Goal: Task Accomplishment & Management: Manage account settings

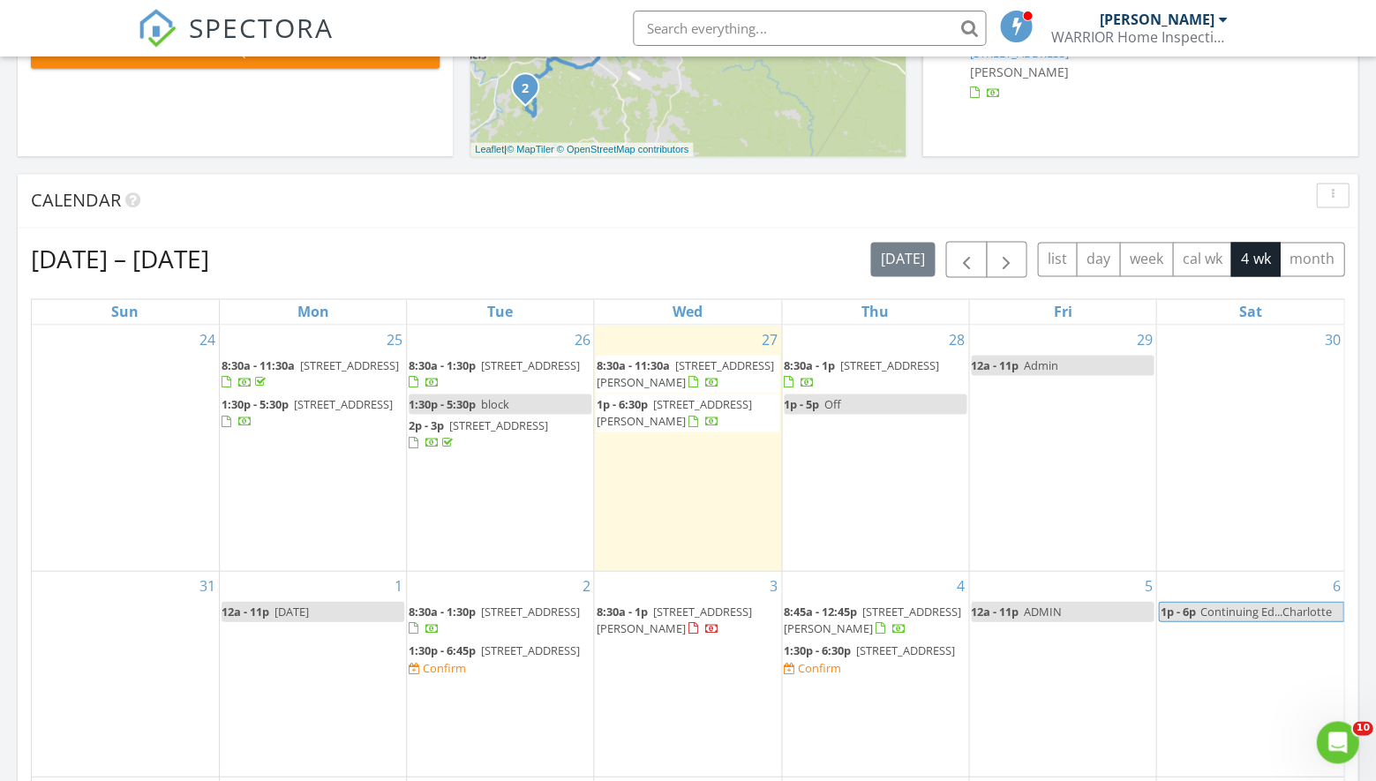
click at [702, 363] on span "126 Ava Way , Boone 28607" at bounding box center [684, 373] width 177 height 33
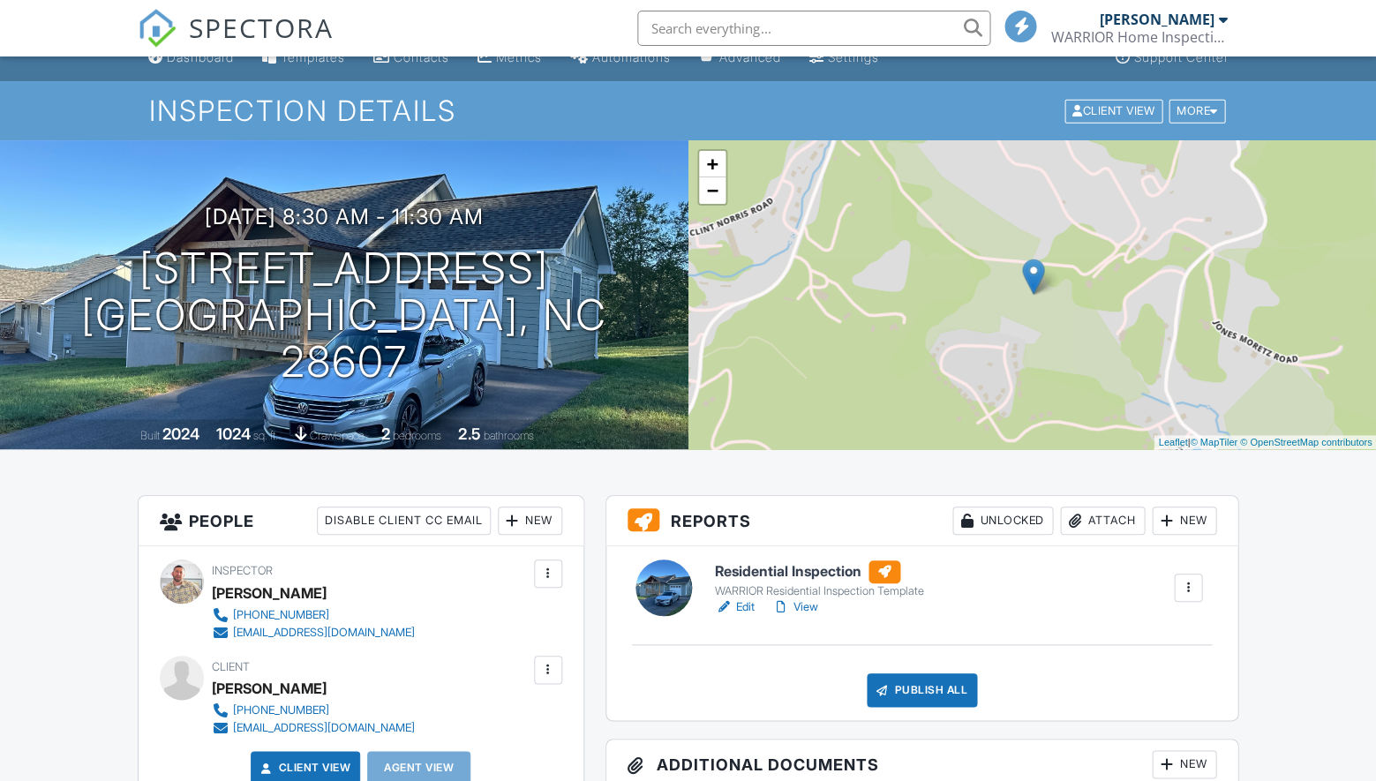
scroll to position [55, 0]
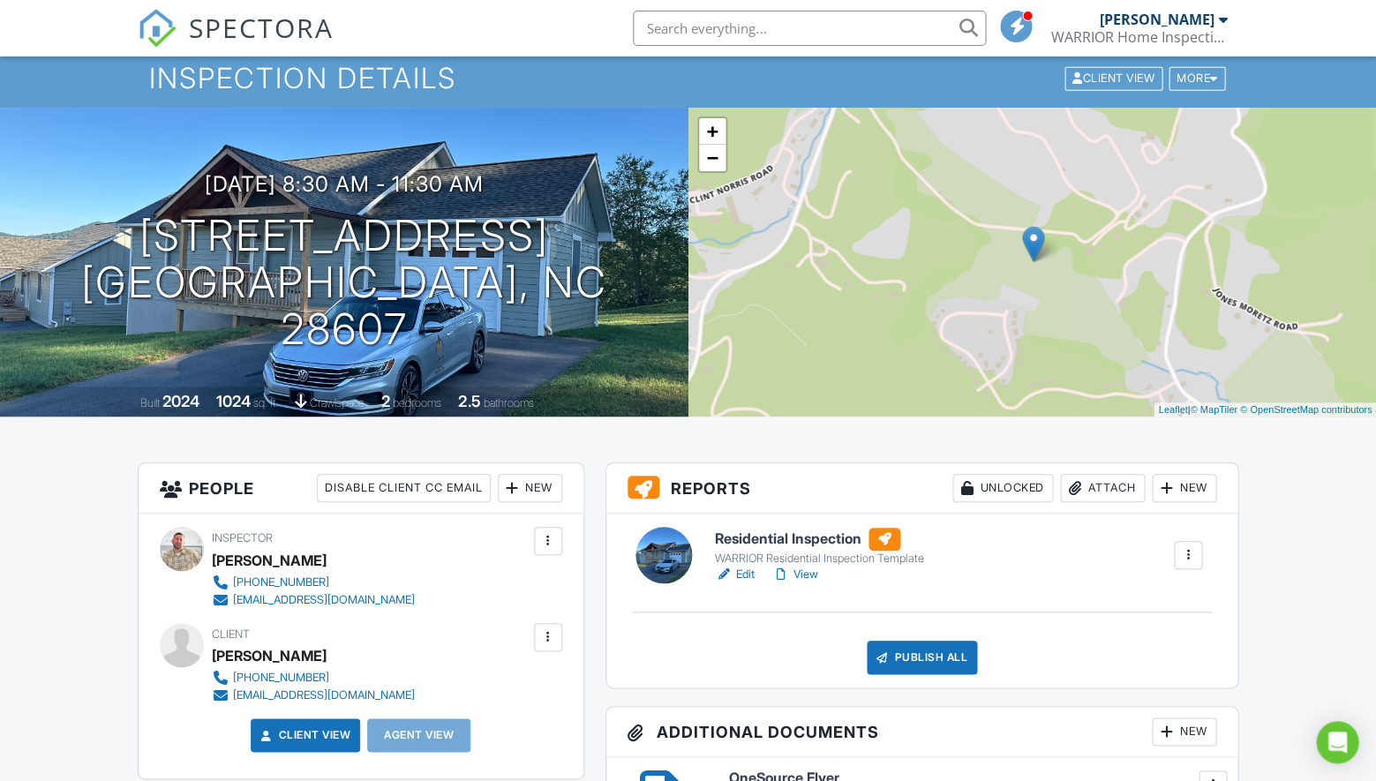
click at [803, 571] on link "View" at bounding box center [795, 575] width 46 height 18
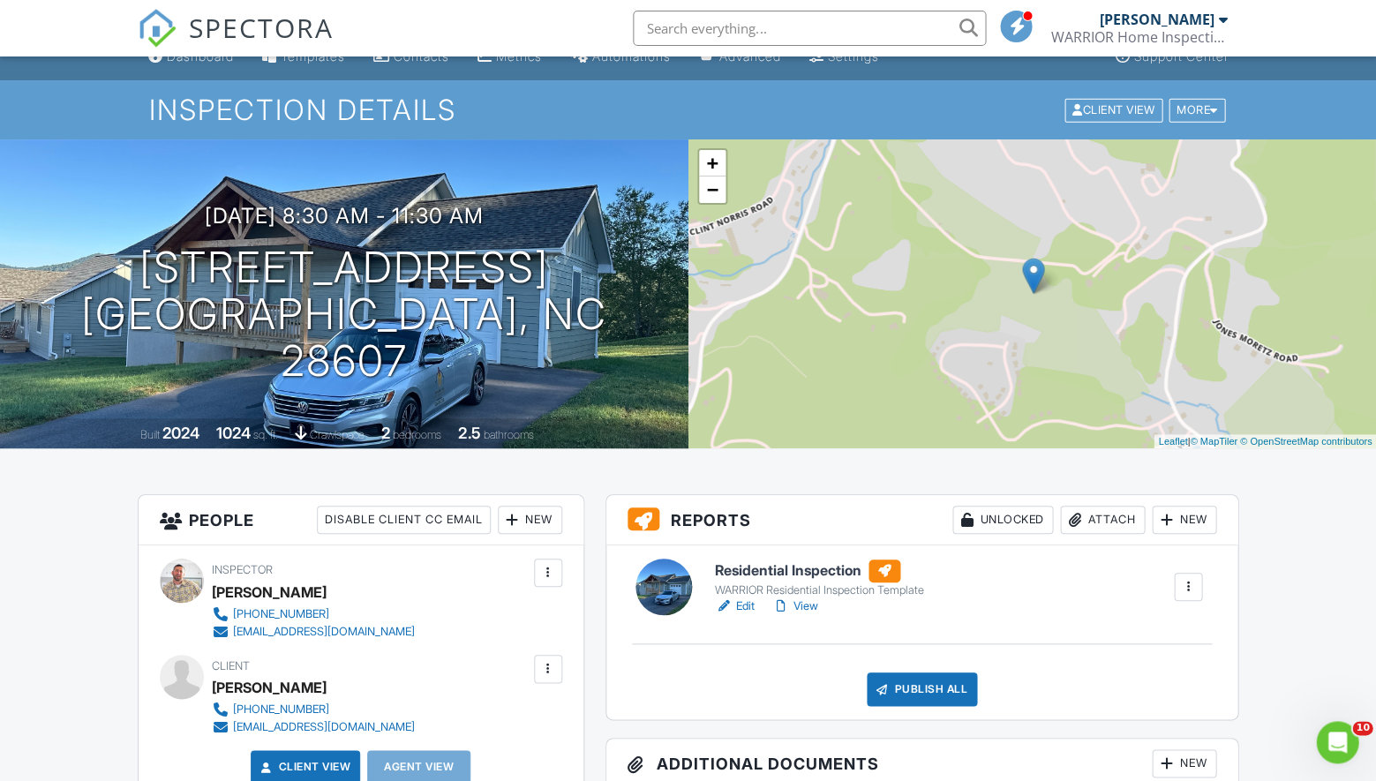
scroll to position [23, 0]
click at [407, 287] on h1 "126 Ava Way Boone, NC 28607" at bounding box center [344, 313] width 632 height 139
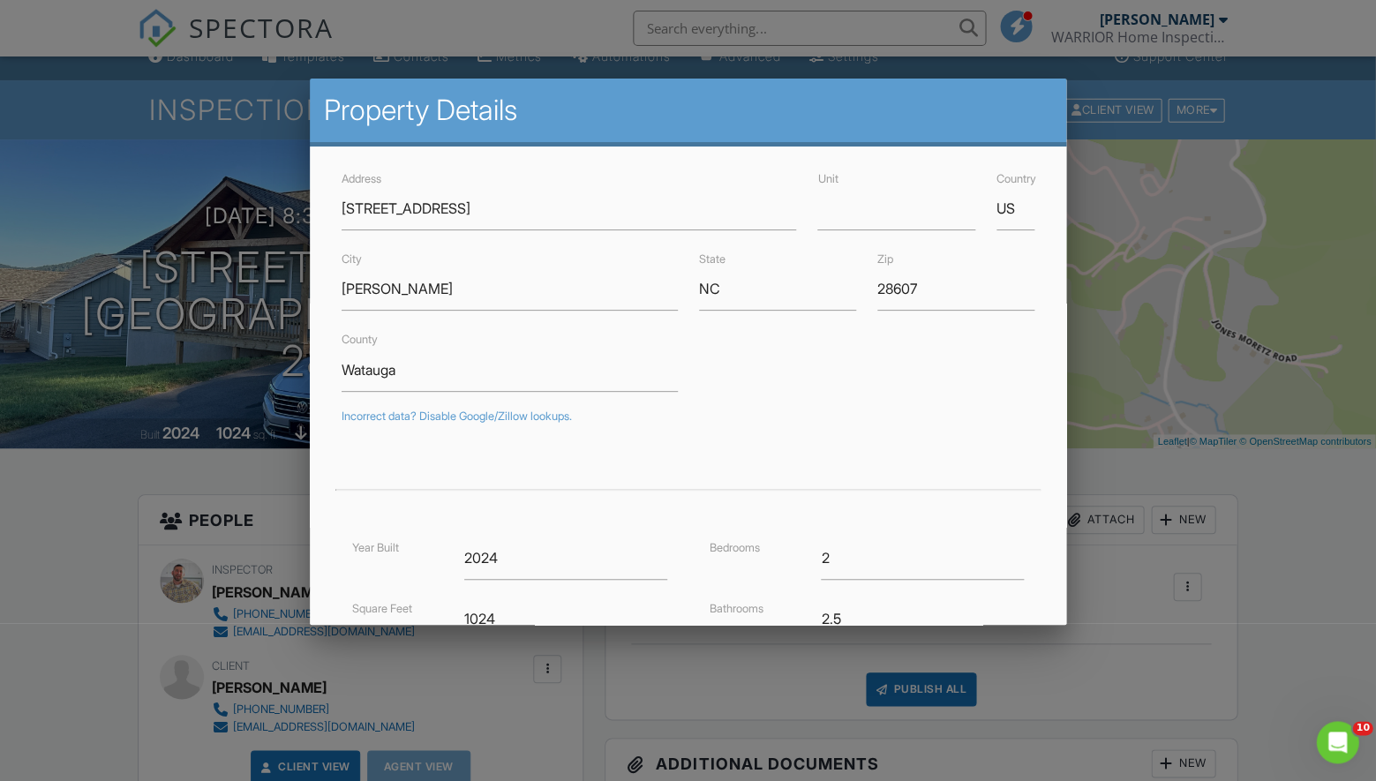
click at [58, 511] on div at bounding box center [688, 400] width 1376 height 976
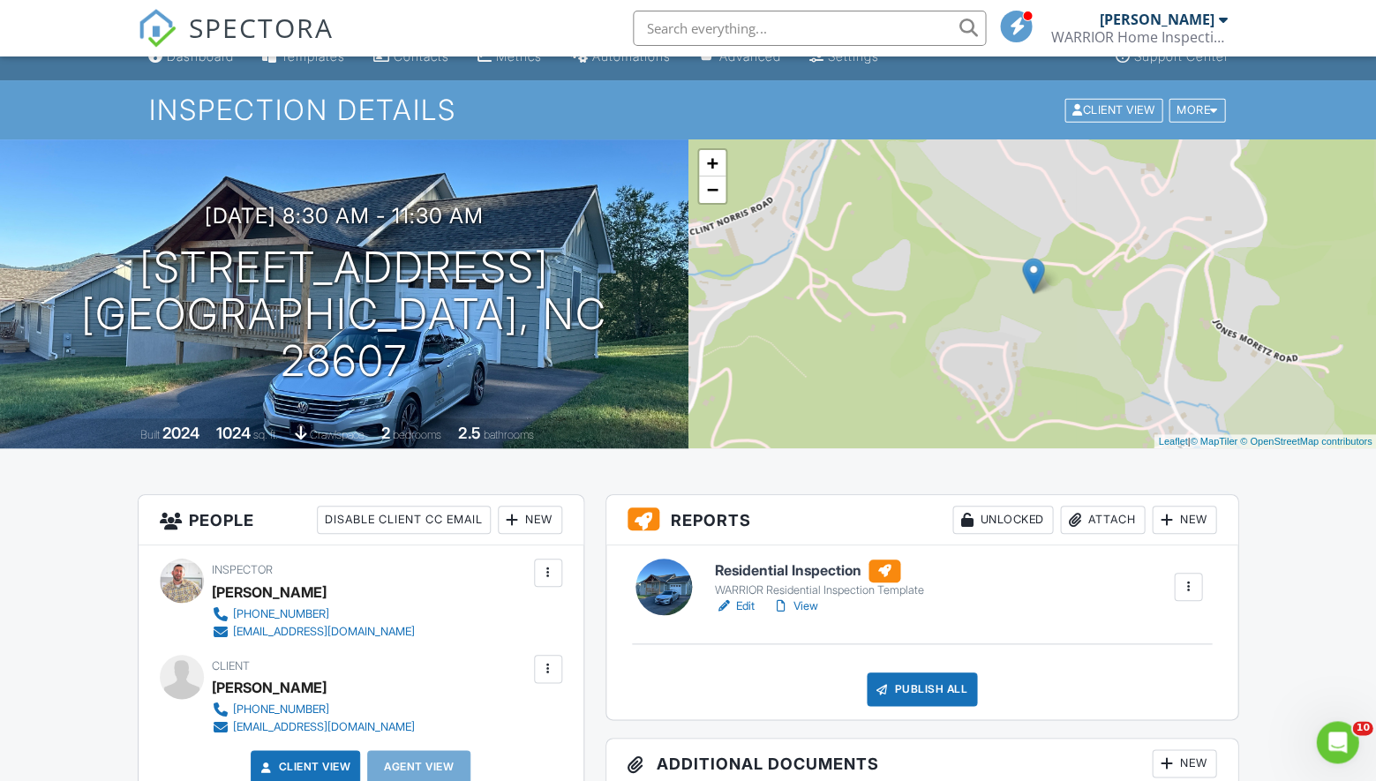
click at [809, 600] on link "View" at bounding box center [795, 606] width 46 height 18
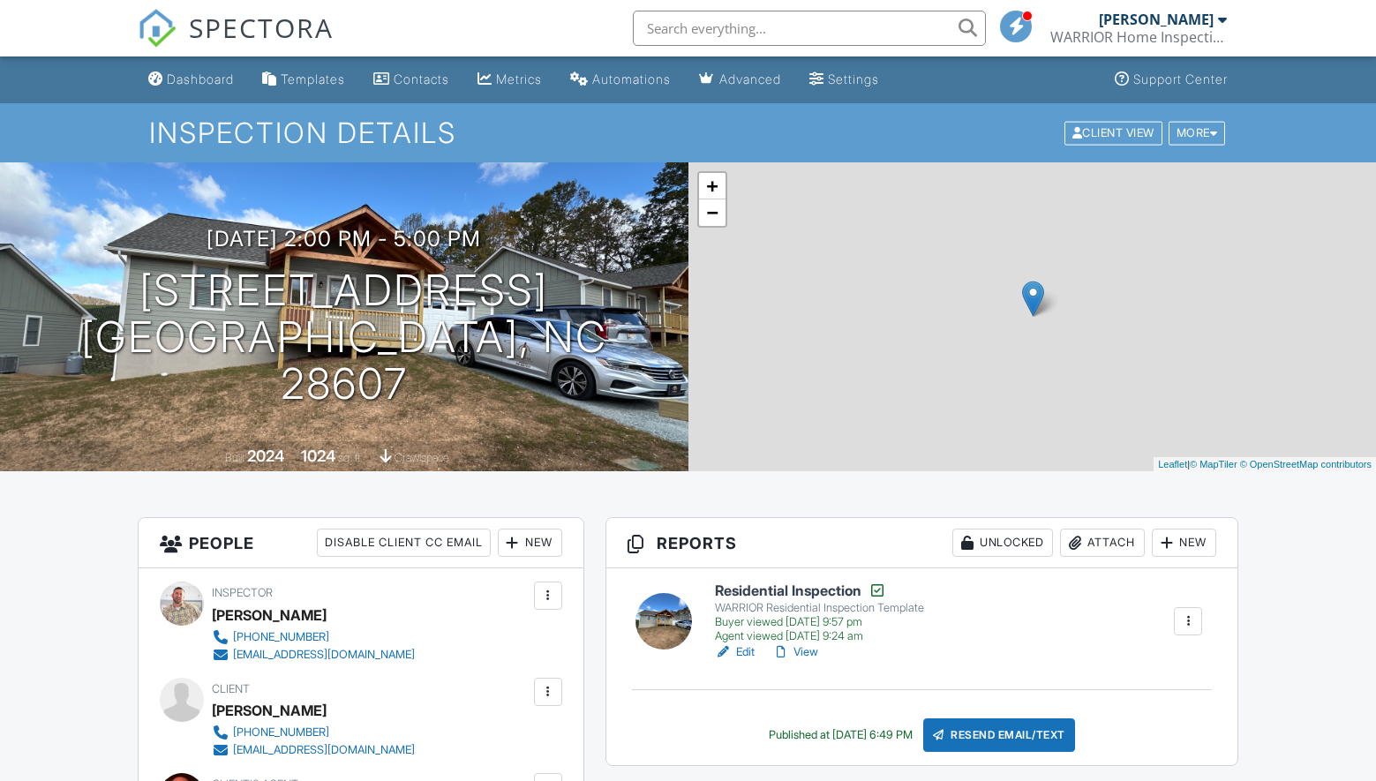
scroll to position [101, 0]
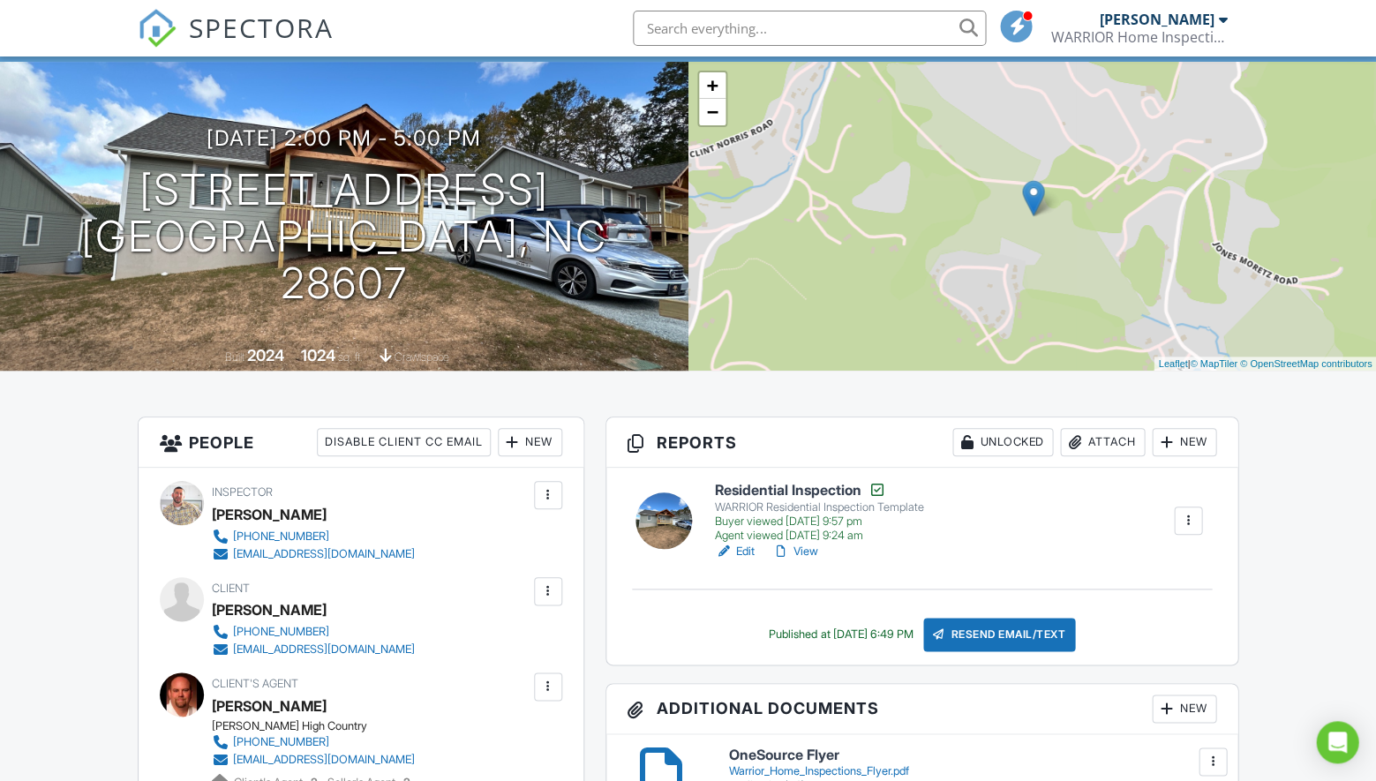
click at [804, 546] on link "View" at bounding box center [795, 552] width 46 height 18
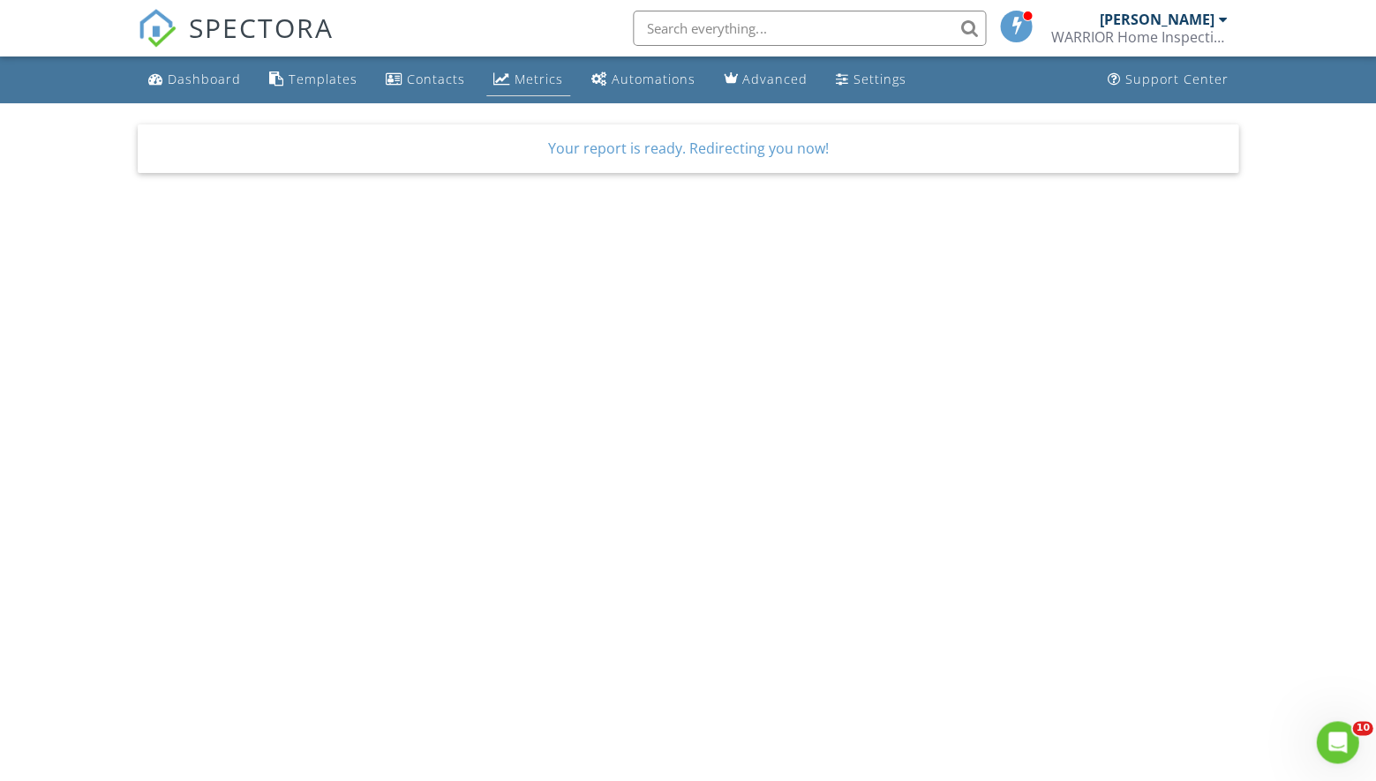
click at [540, 82] on div "Metrics" at bounding box center [539, 79] width 49 height 17
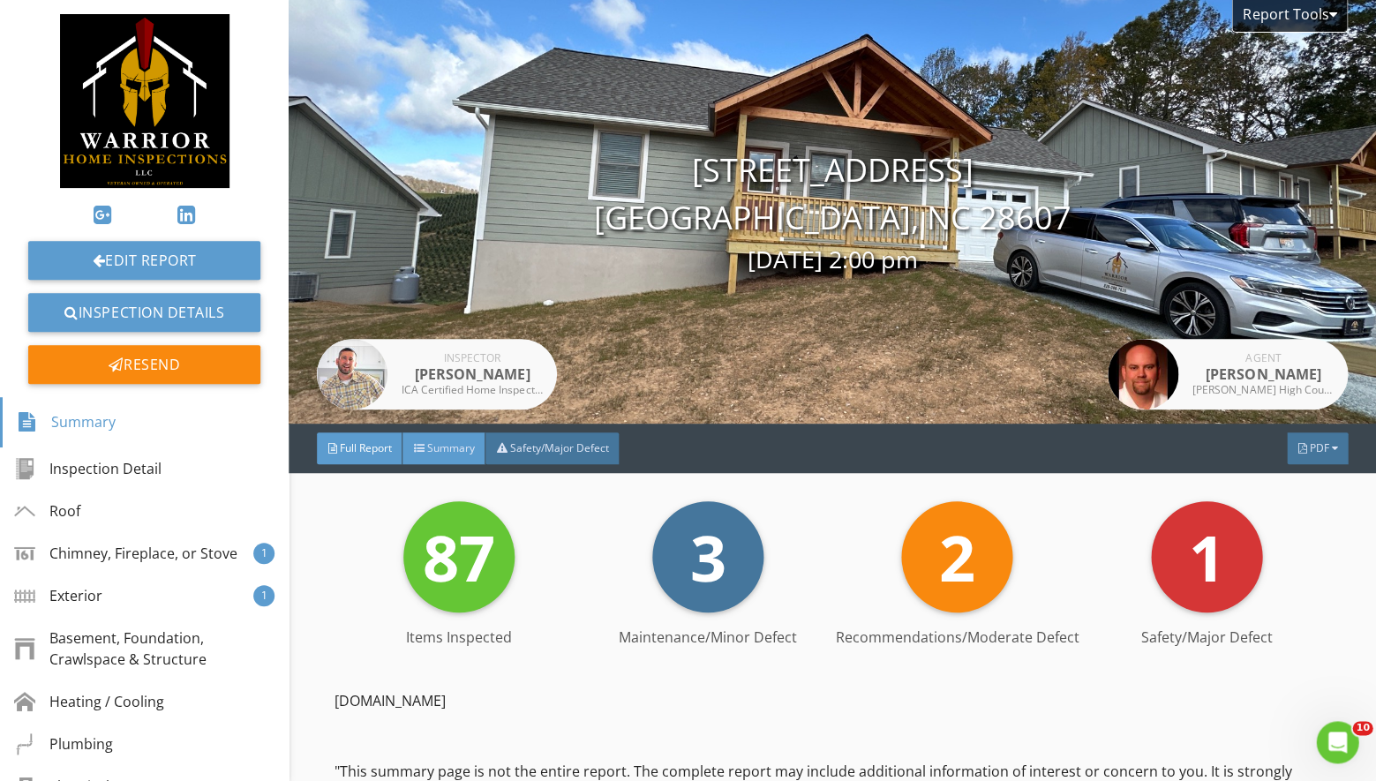
click at [462, 460] on div "Summary" at bounding box center [443, 448] width 83 height 32
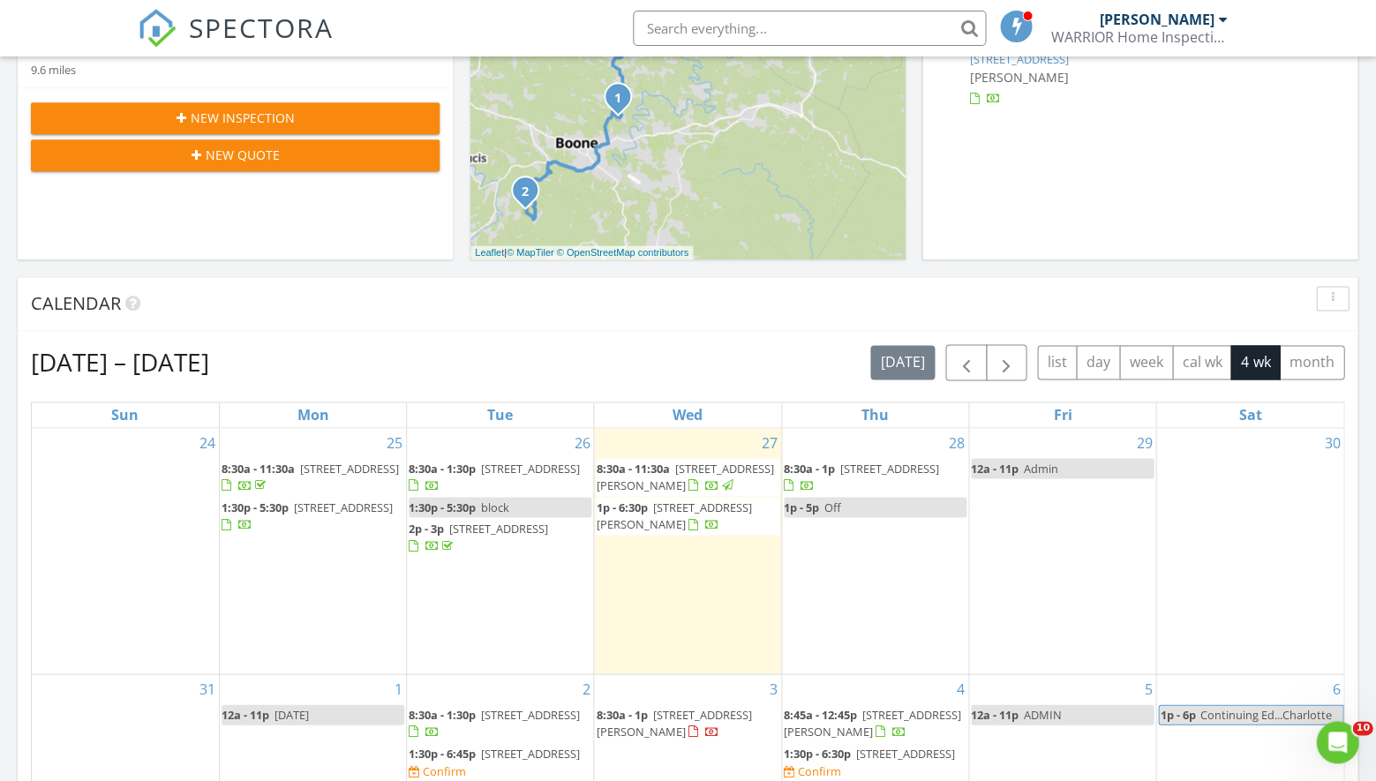
scroll to position [501, 0]
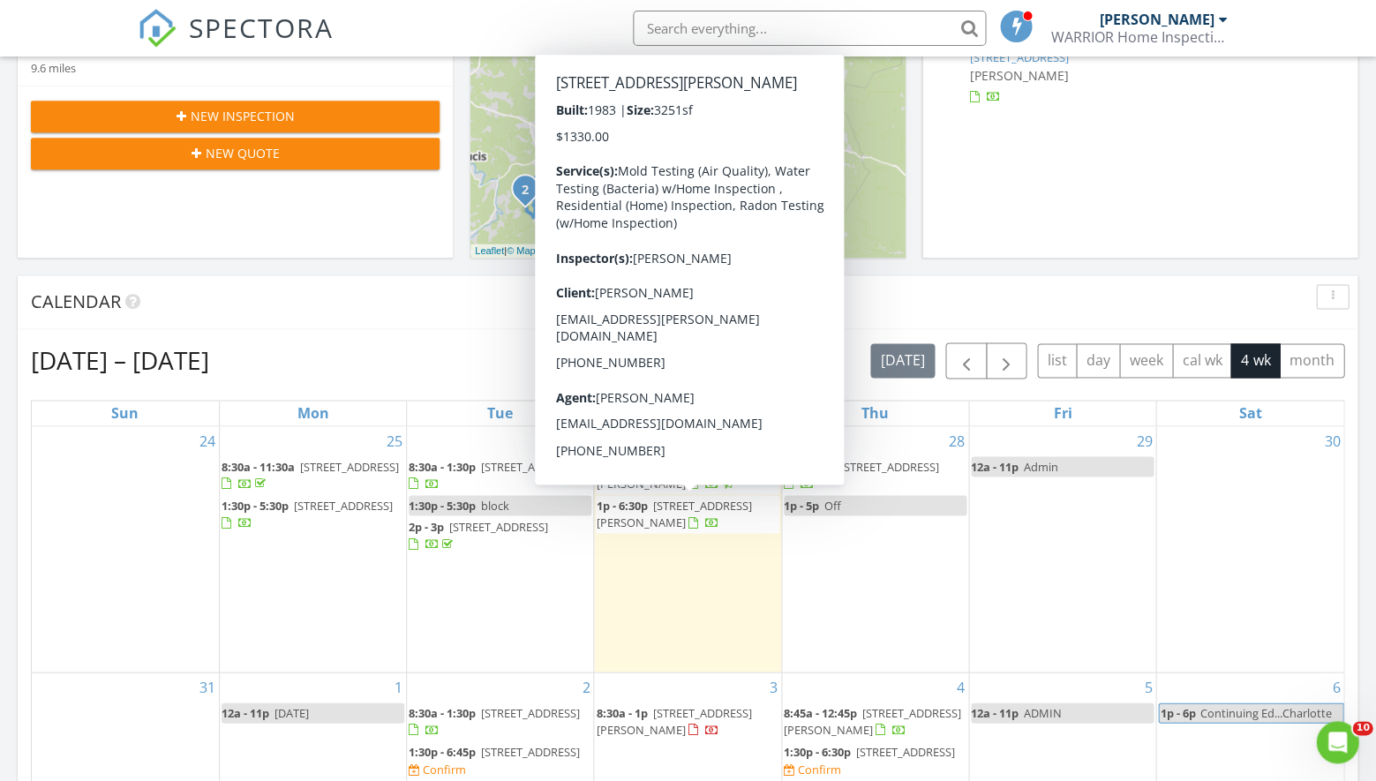
click at [664, 505] on span "[STREET_ADDRESS][PERSON_NAME]" at bounding box center [673, 513] width 155 height 33
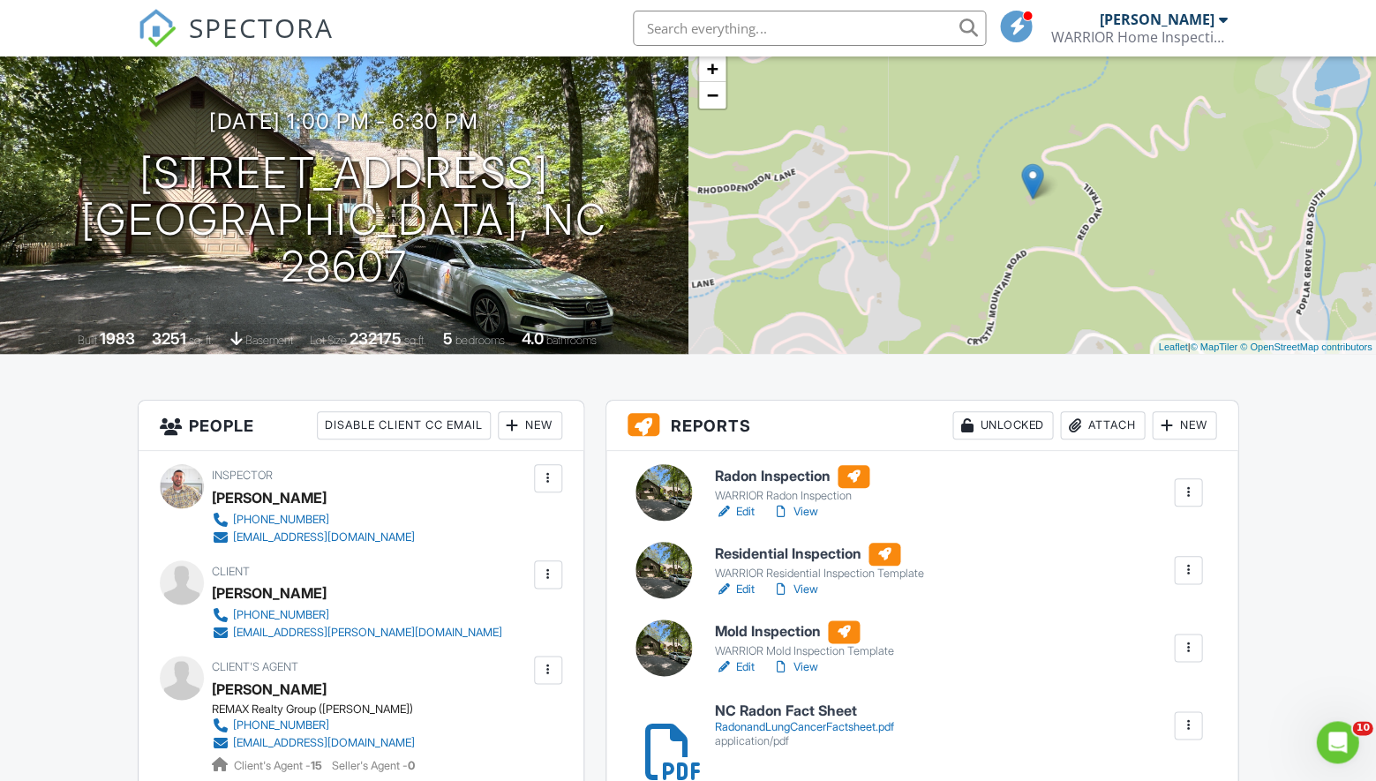
scroll to position [117, 0]
click at [812, 588] on link "View" at bounding box center [795, 590] width 46 height 18
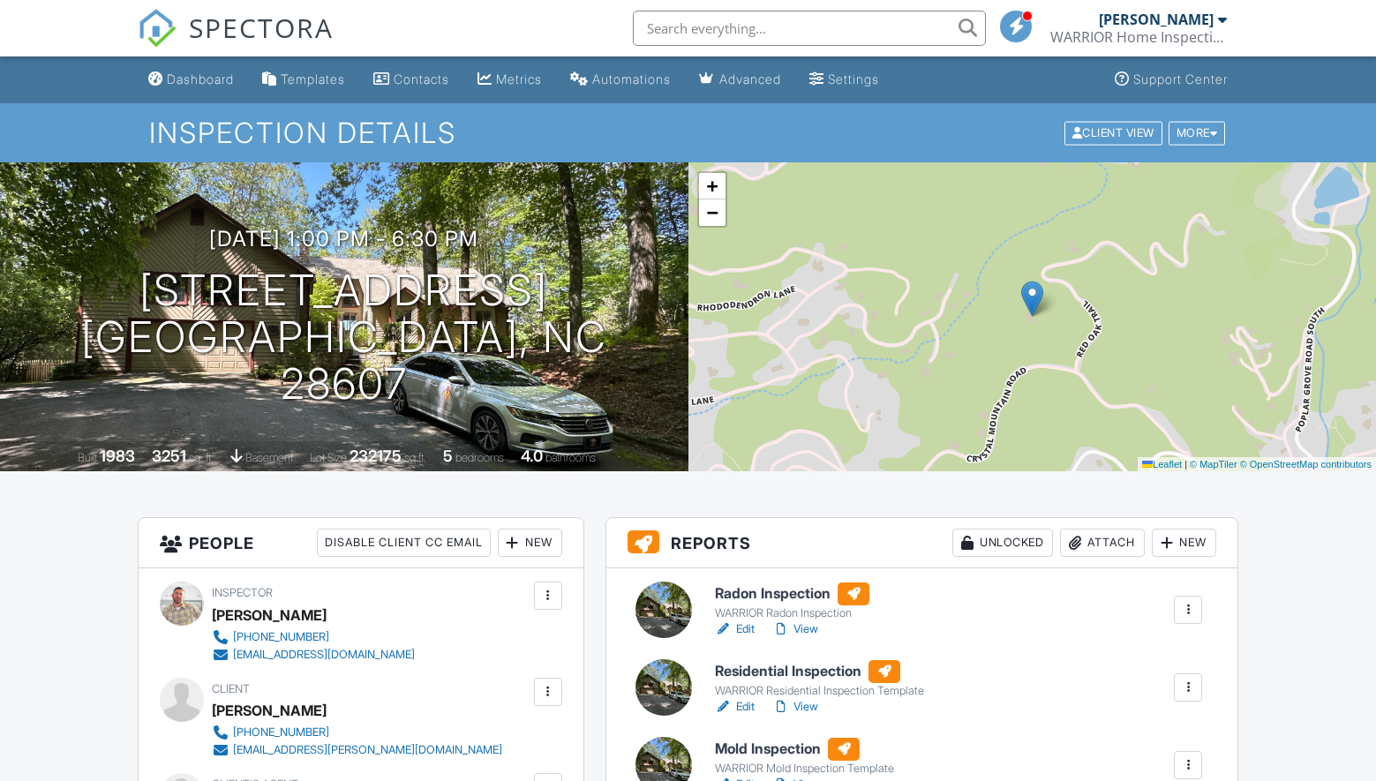
scroll to position [96, 0]
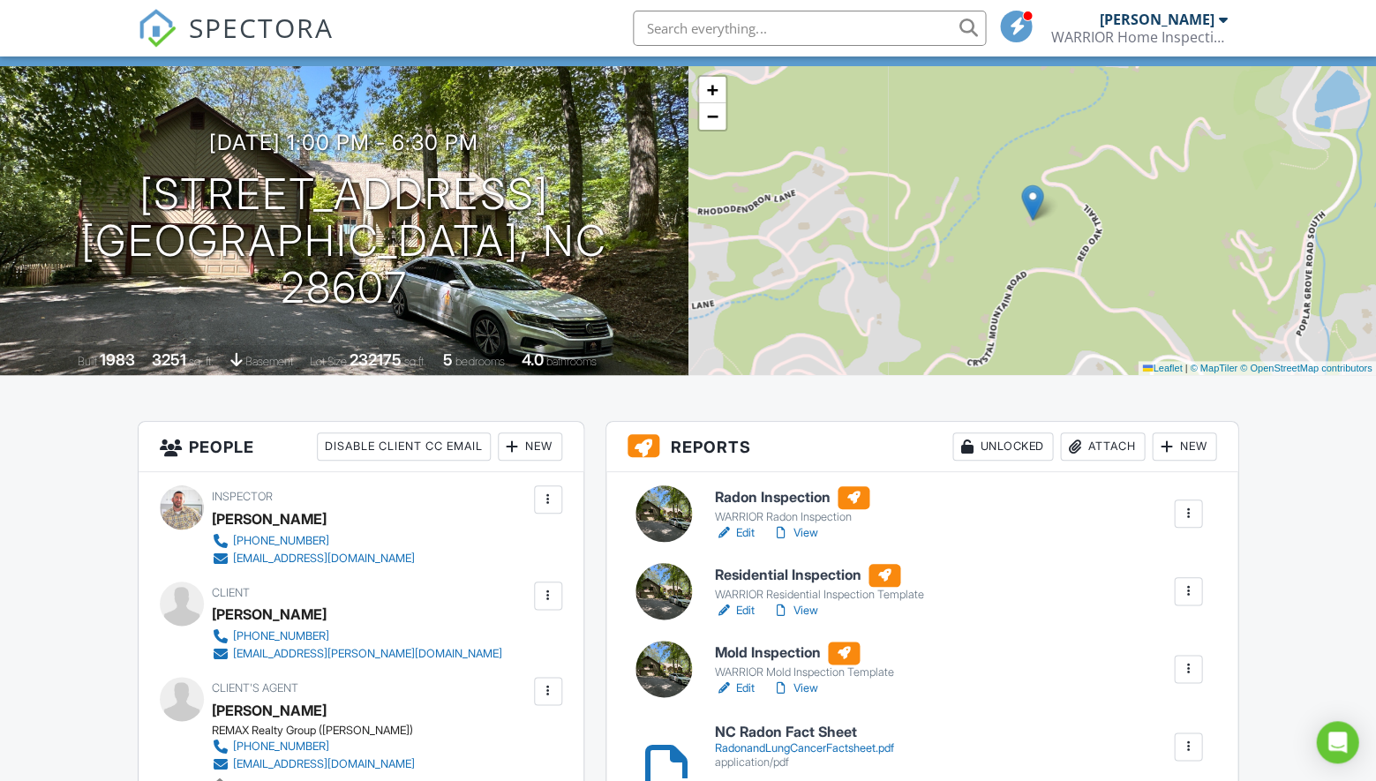
click at [811, 612] on link "View" at bounding box center [795, 611] width 46 height 18
click at [816, 612] on link "View" at bounding box center [795, 610] width 46 height 18
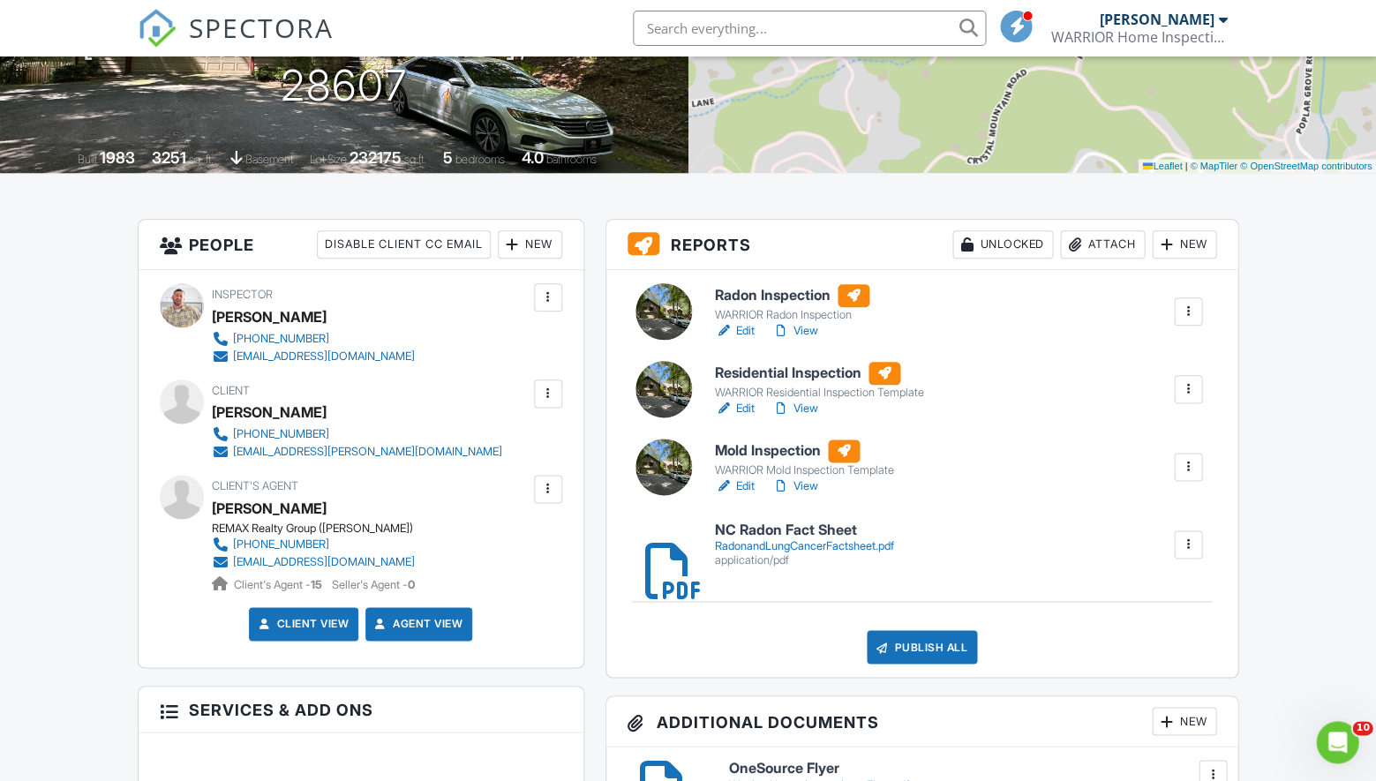
click at [809, 400] on link "View" at bounding box center [795, 409] width 46 height 18
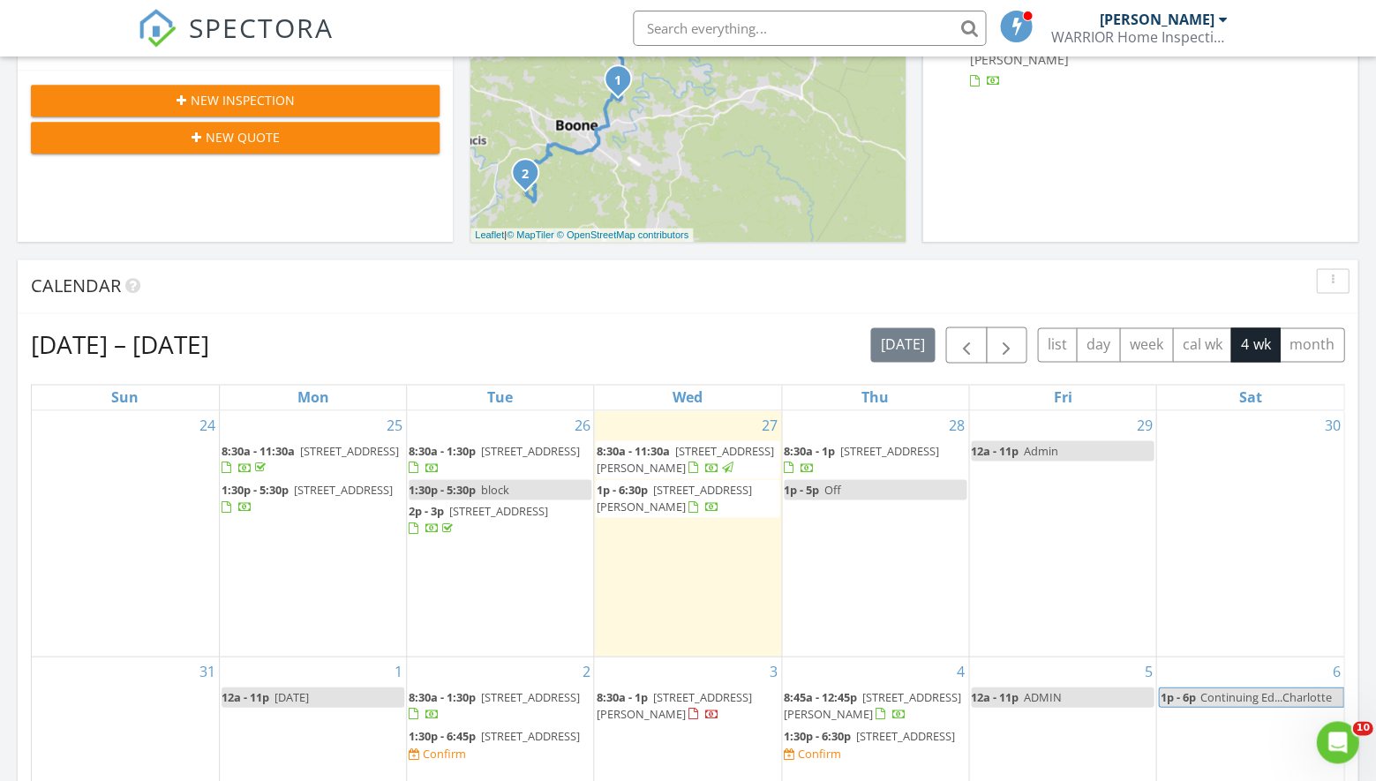
scroll to position [517, 0]
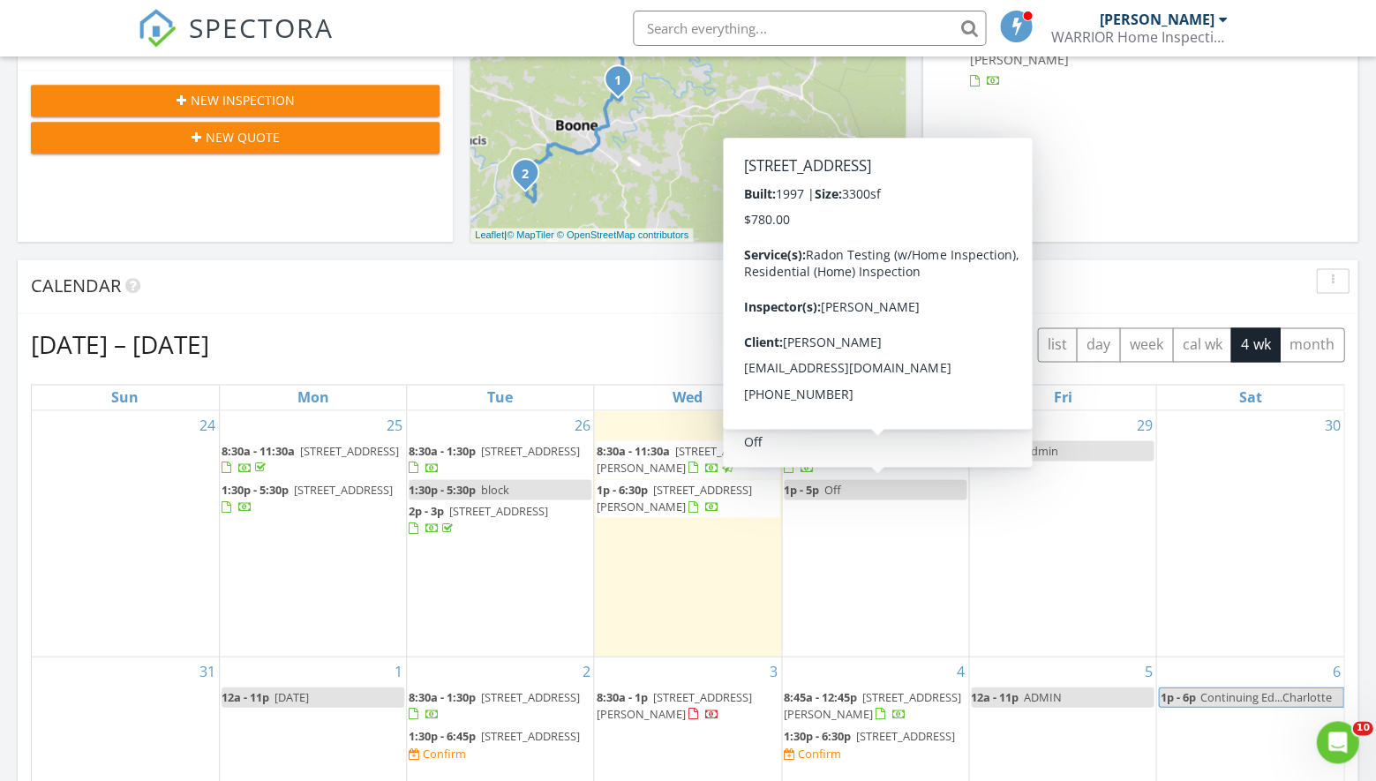
click at [976, 347] on span "button" at bounding box center [965, 344] width 21 height 21
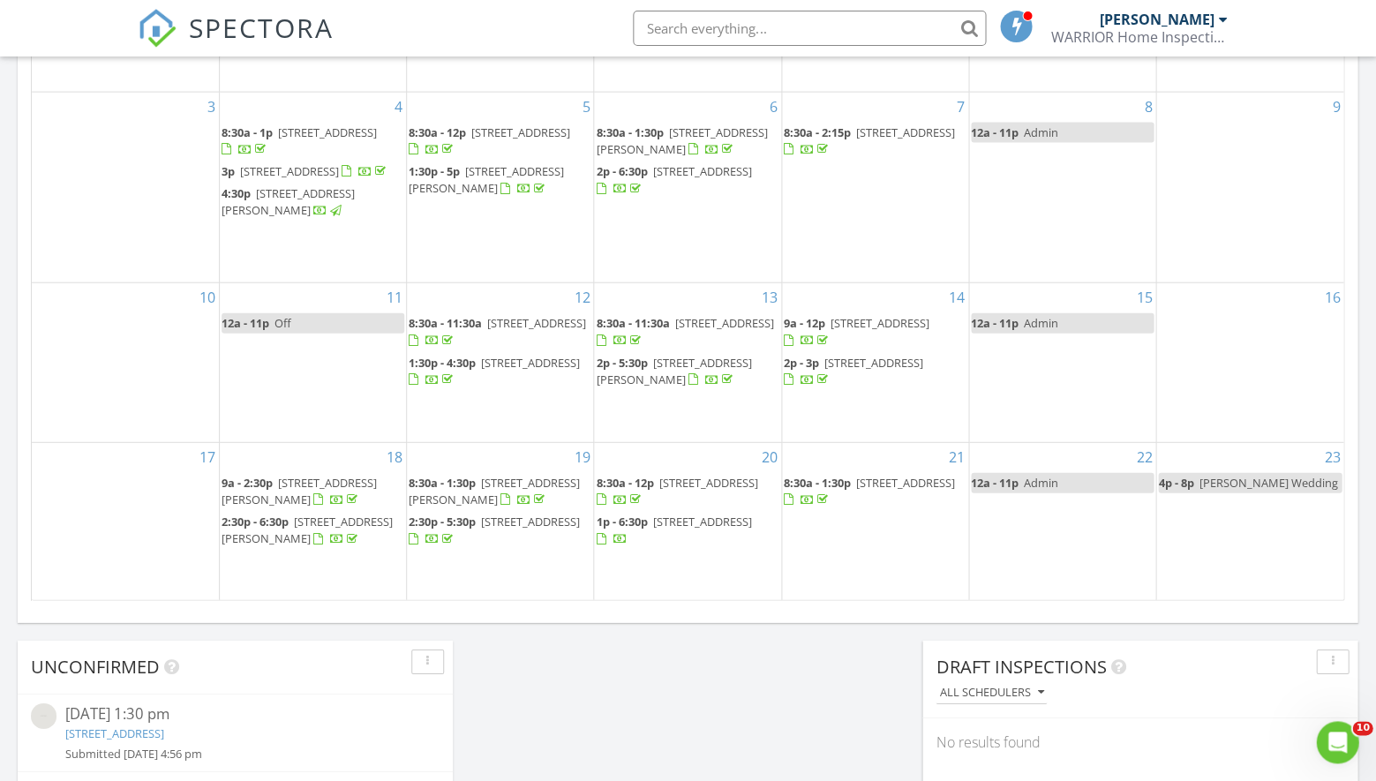
scroll to position [1016, 0]
click at [652, 532] on span "1939 Elk Knob Rd, Laurel Springs 28644" at bounding box center [701, 524] width 99 height 16
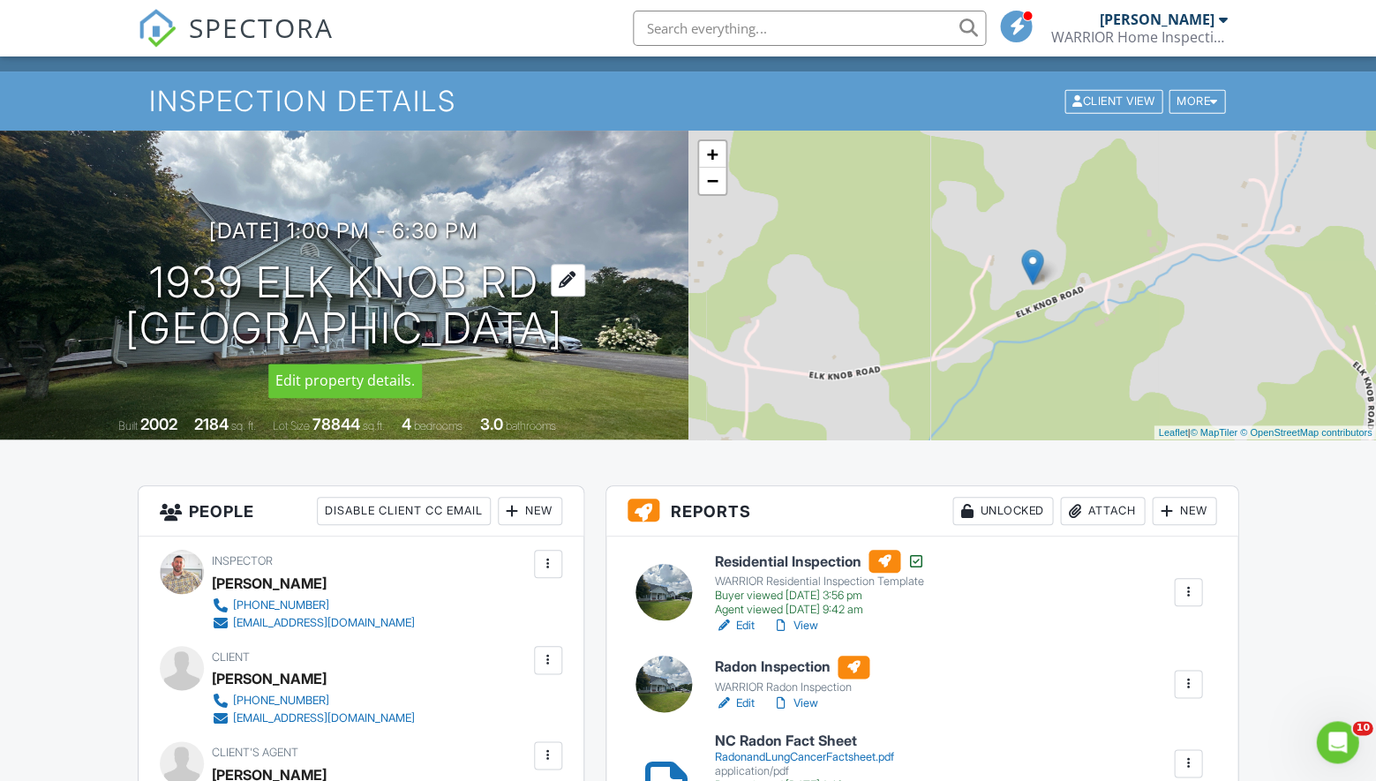
scroll to position [30, 0]
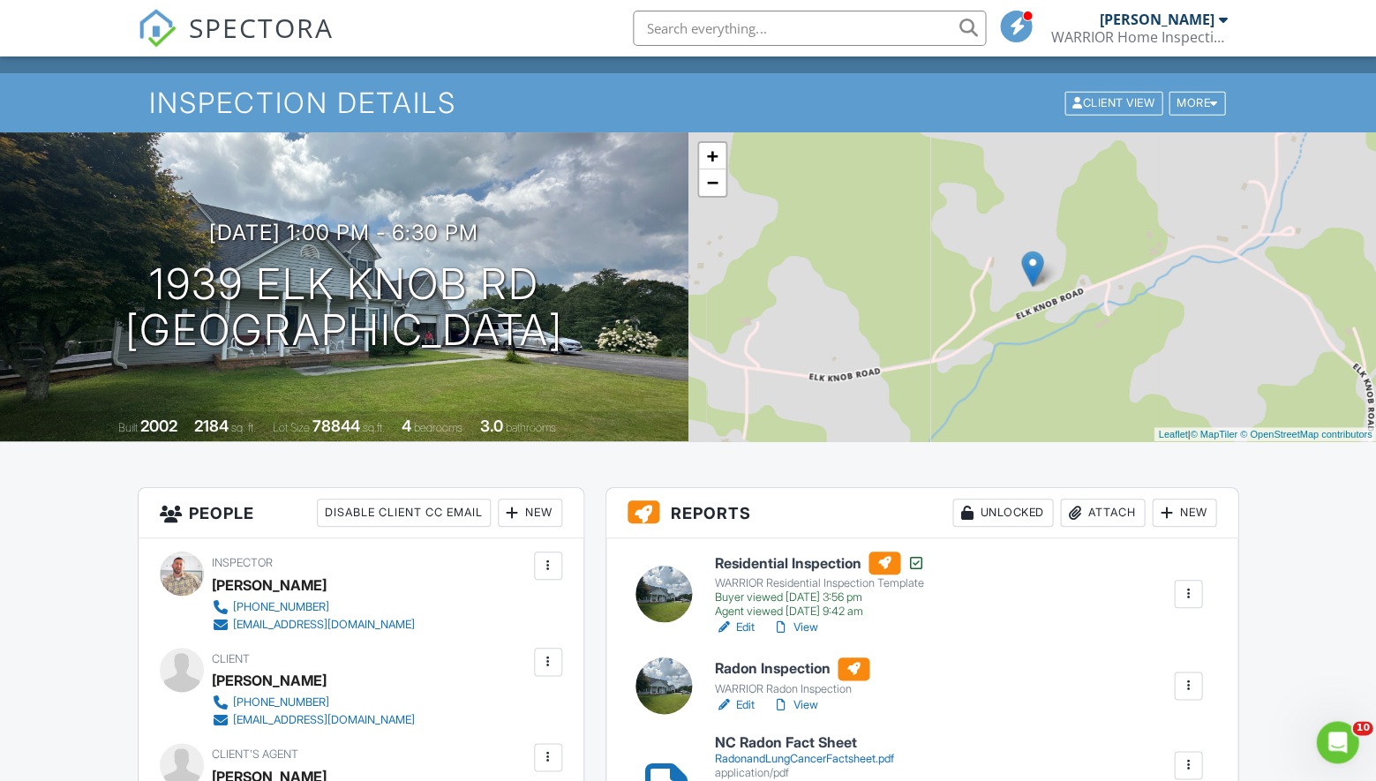
click at [1124, 522] on div "Attach" at bounding box center [1102, 513] width 85 height 28
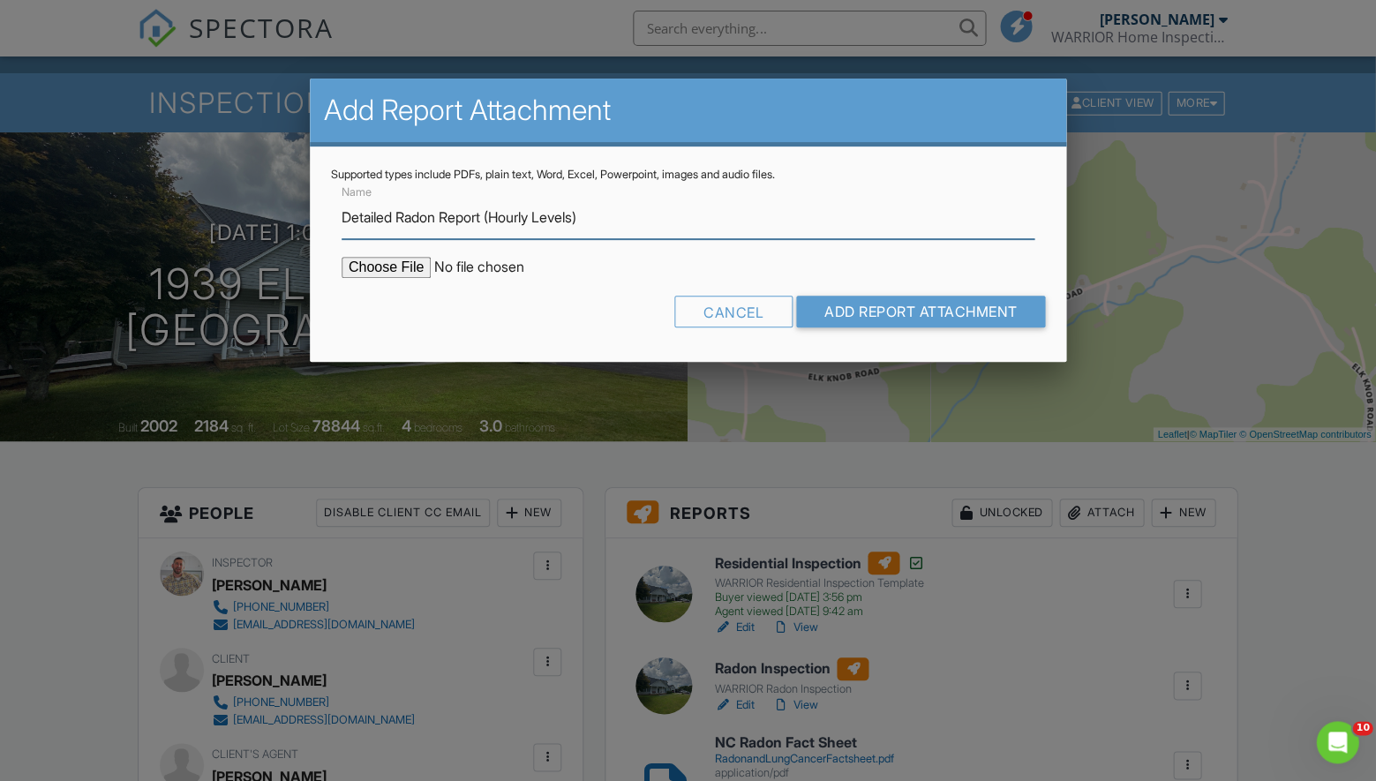
type input "Detailed Radon Report (Hourly Levels)"
click at [387, 266] on input "file" at bounding box center [492, 267] width 300 height 21
type input "C:\fakepath\1939-Elk-Knob-Rd_RadonReport_cb08d2b8-b4e9-4651-a543-5beb997bf94b.p…"
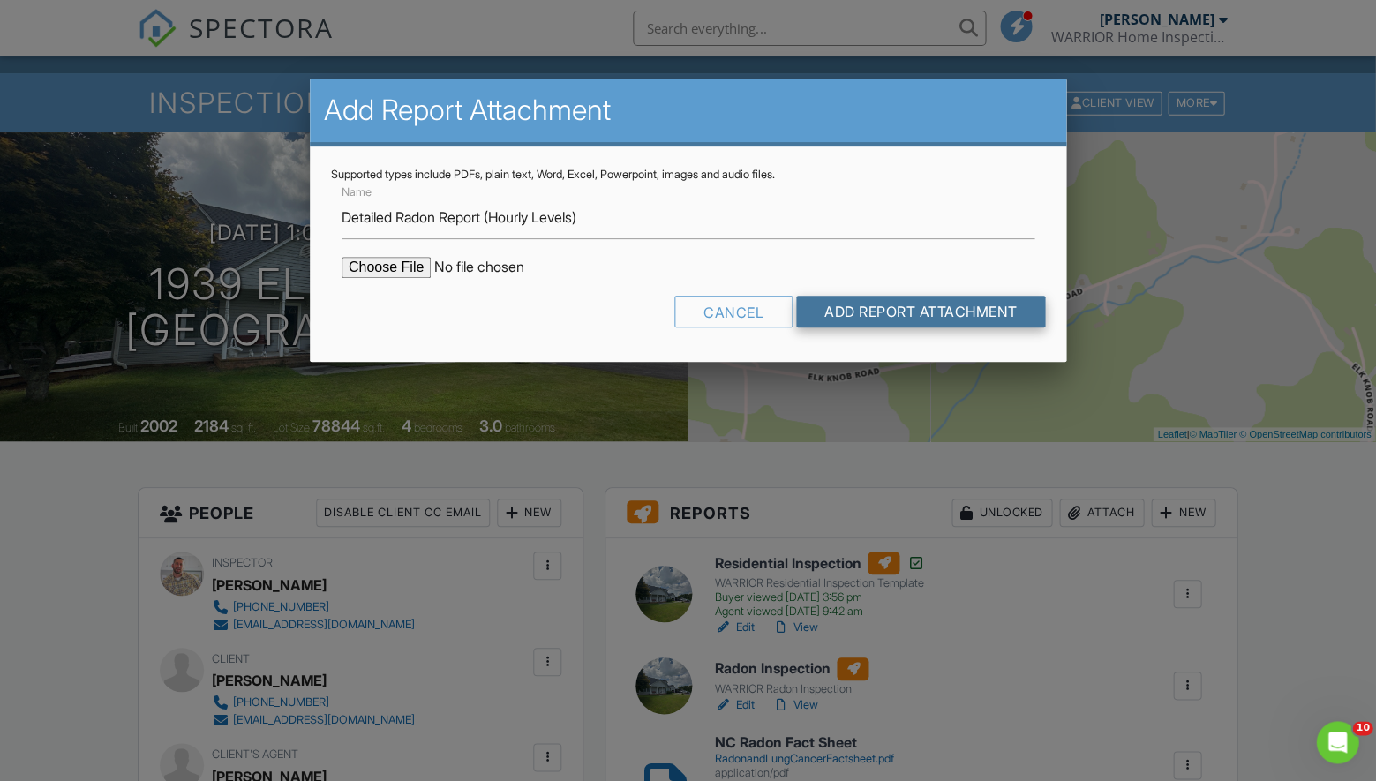
click at [1018, 303] on input "Add Report Attachment" at bounding box center [921, 312] width 250 height 32
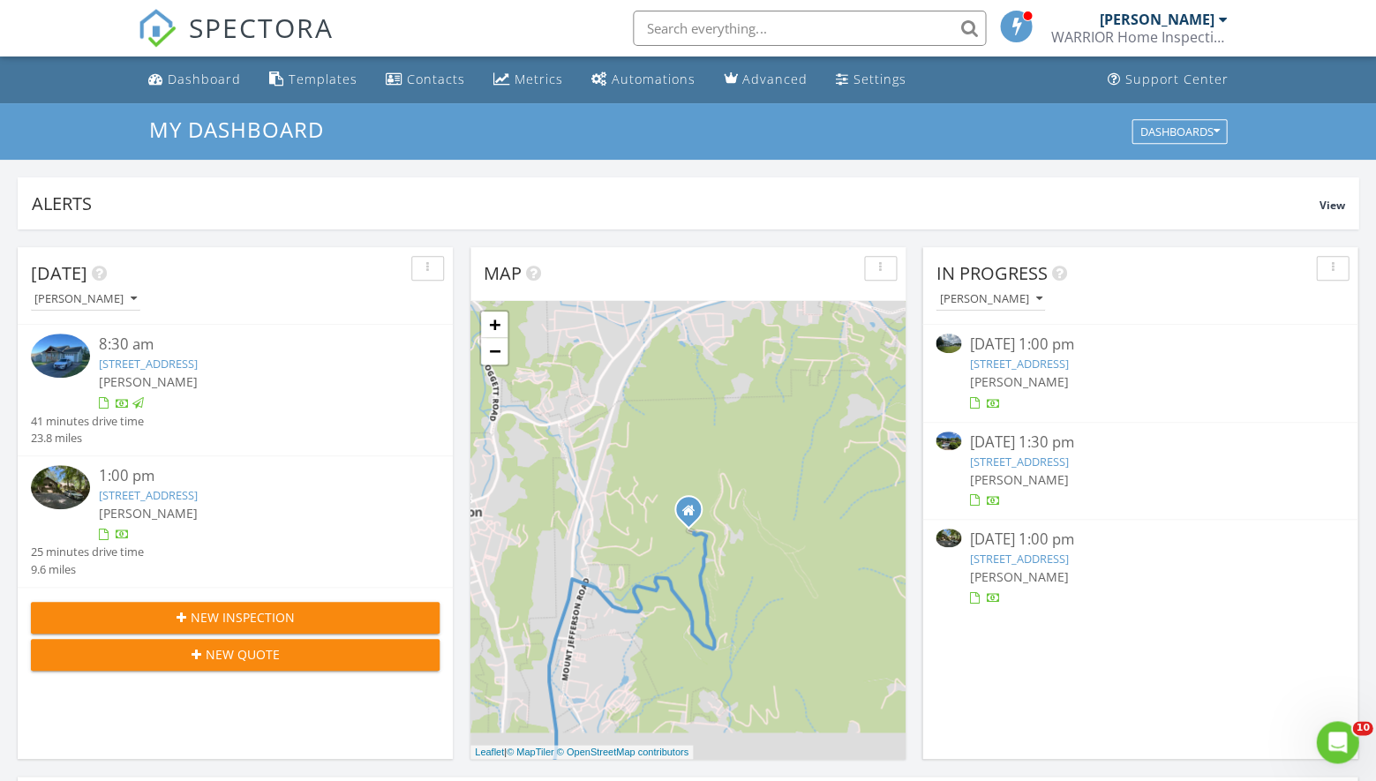
scroll to position [1607, 1377]
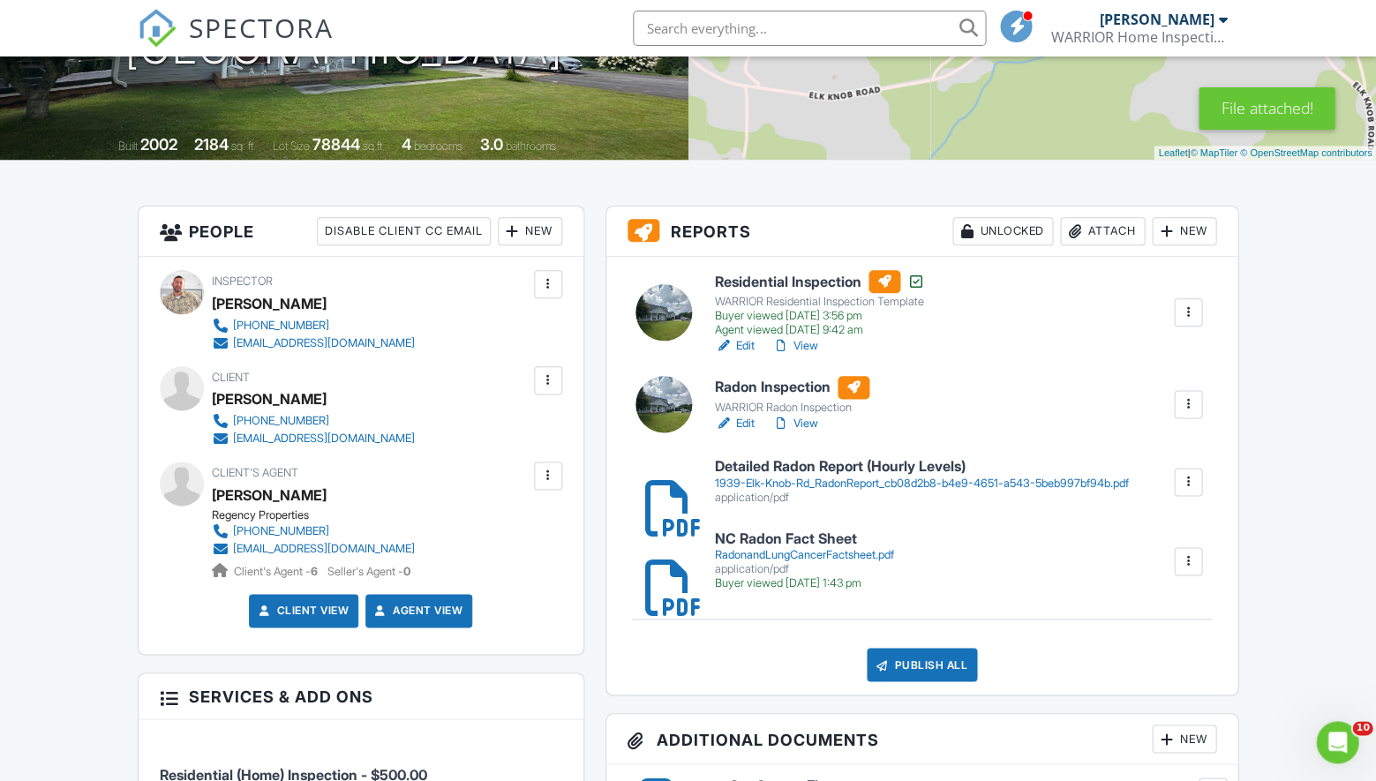
click at [750, 417] on link "Edit" at bounding box center [735, 424] width 40 height 18
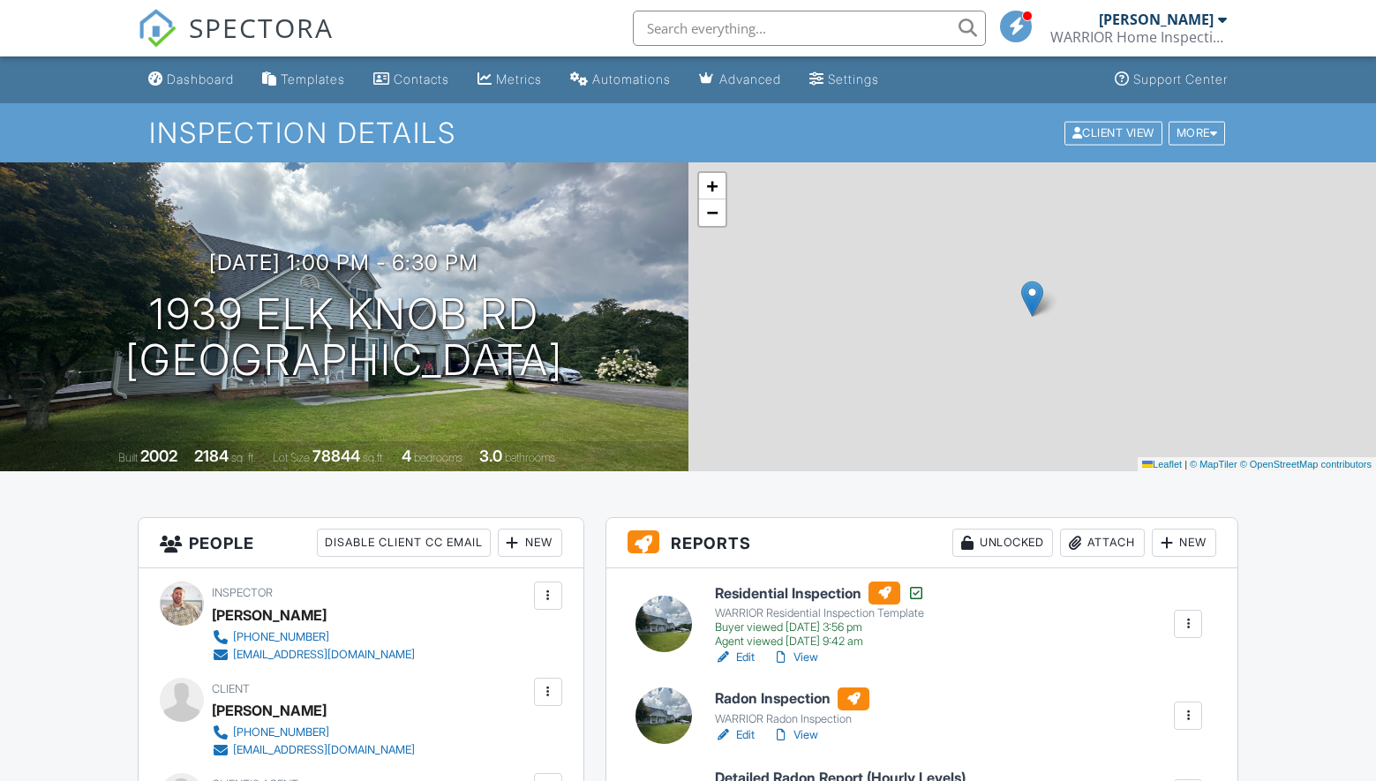
scroll to position [118, 0]
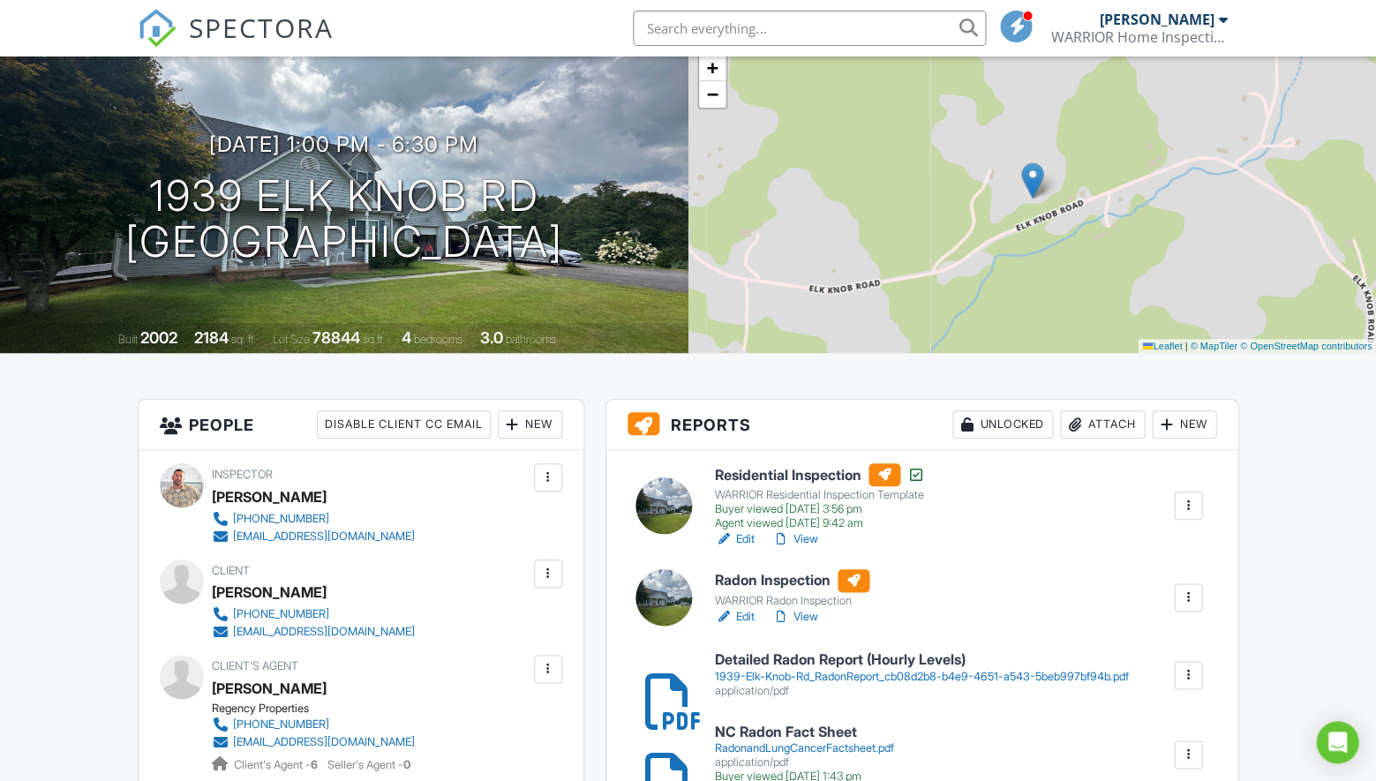
click at [803, 608] on link "View" at bounding box center [795, 617] width 46 height 18
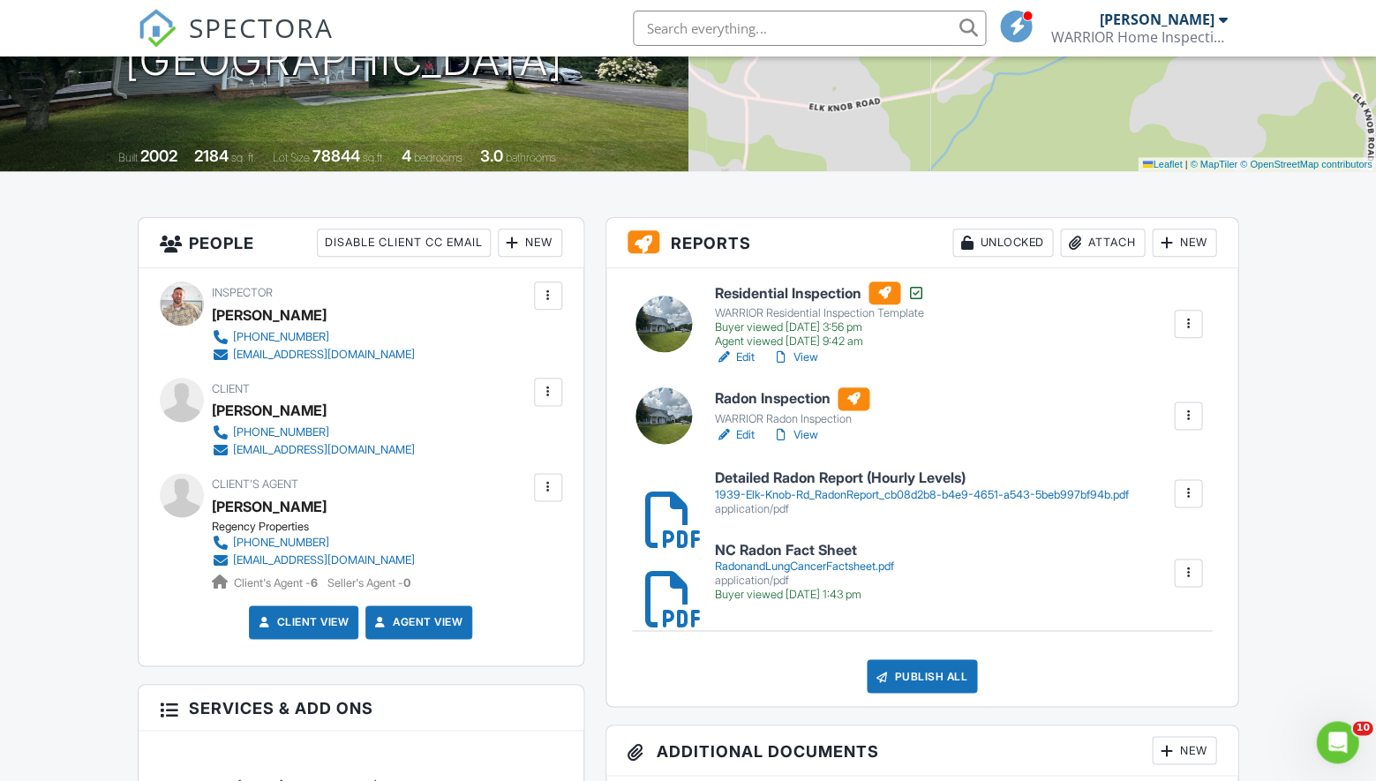
scroll to position [282, 0]
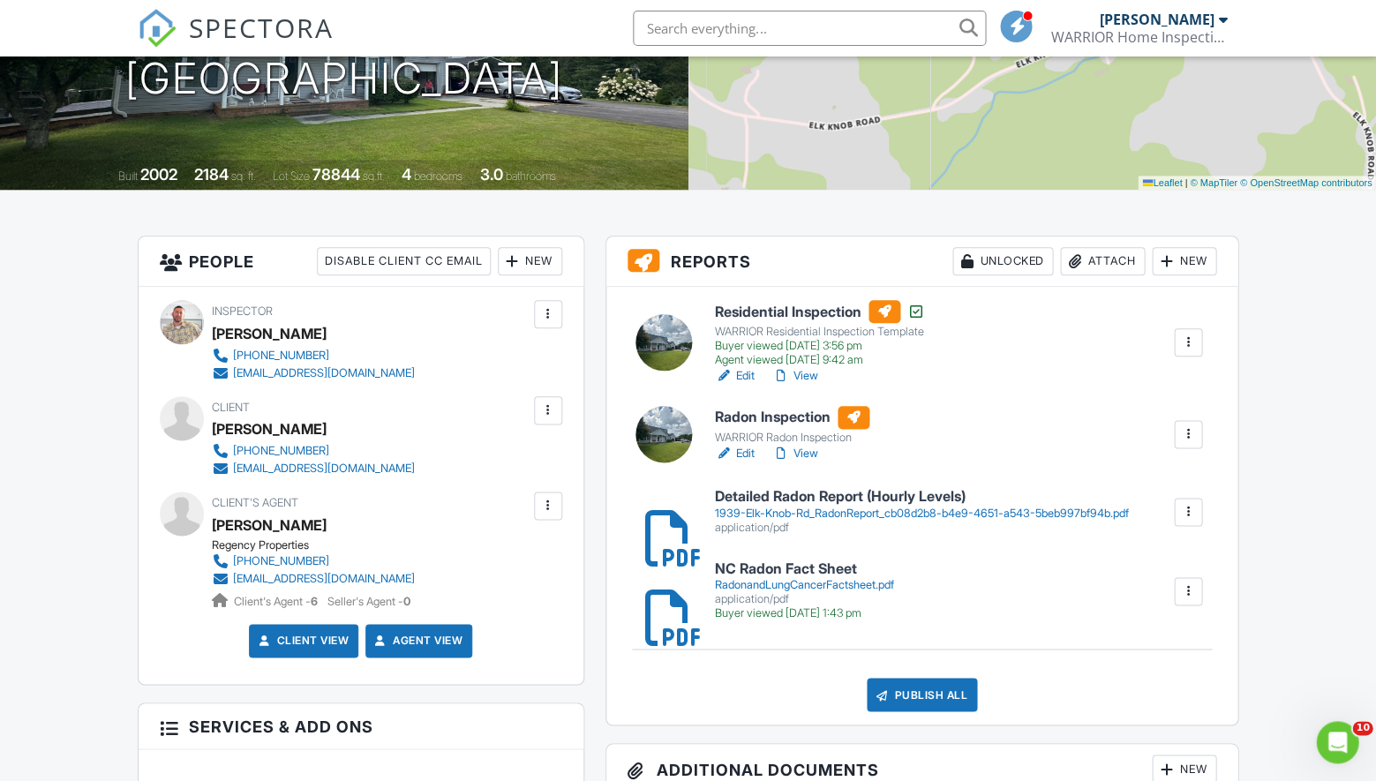
click at [810, 450] on link "View" at bounding box center [795, 454] width 46 height 18
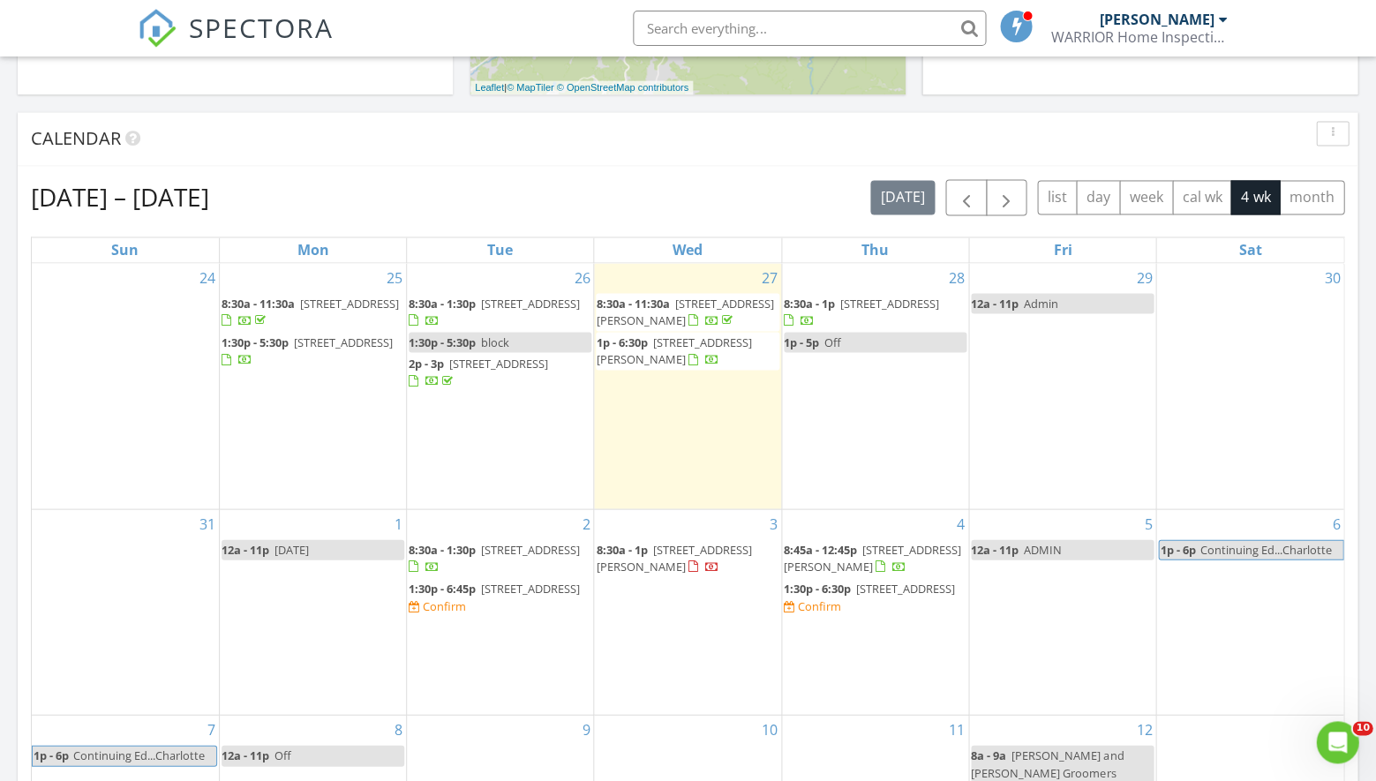
scroll to position [665, 0]
click at [363, 343] on span "326 Mountain Valley Dr , West Jefferson 28694" at bounding box center [343, 342] width 99 height 16
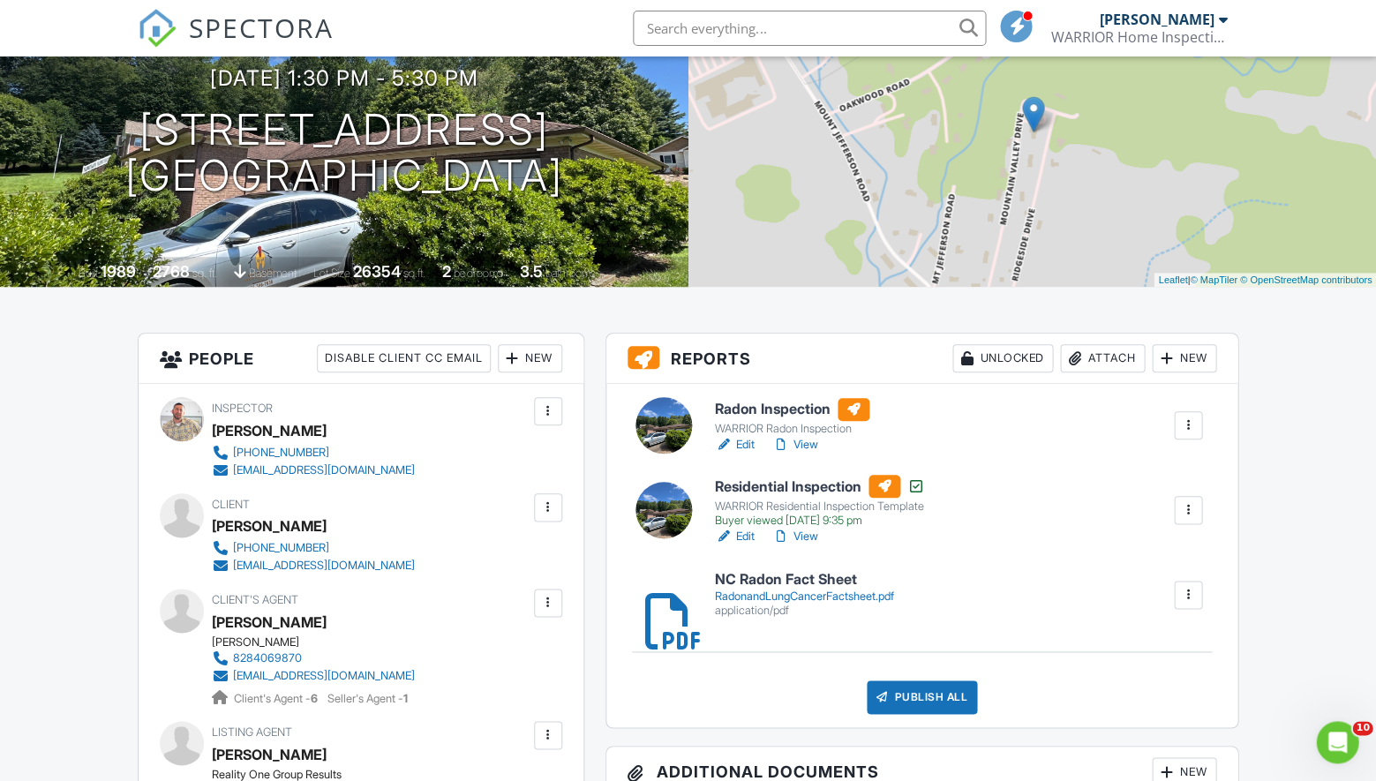
scroll to position [188, 0]
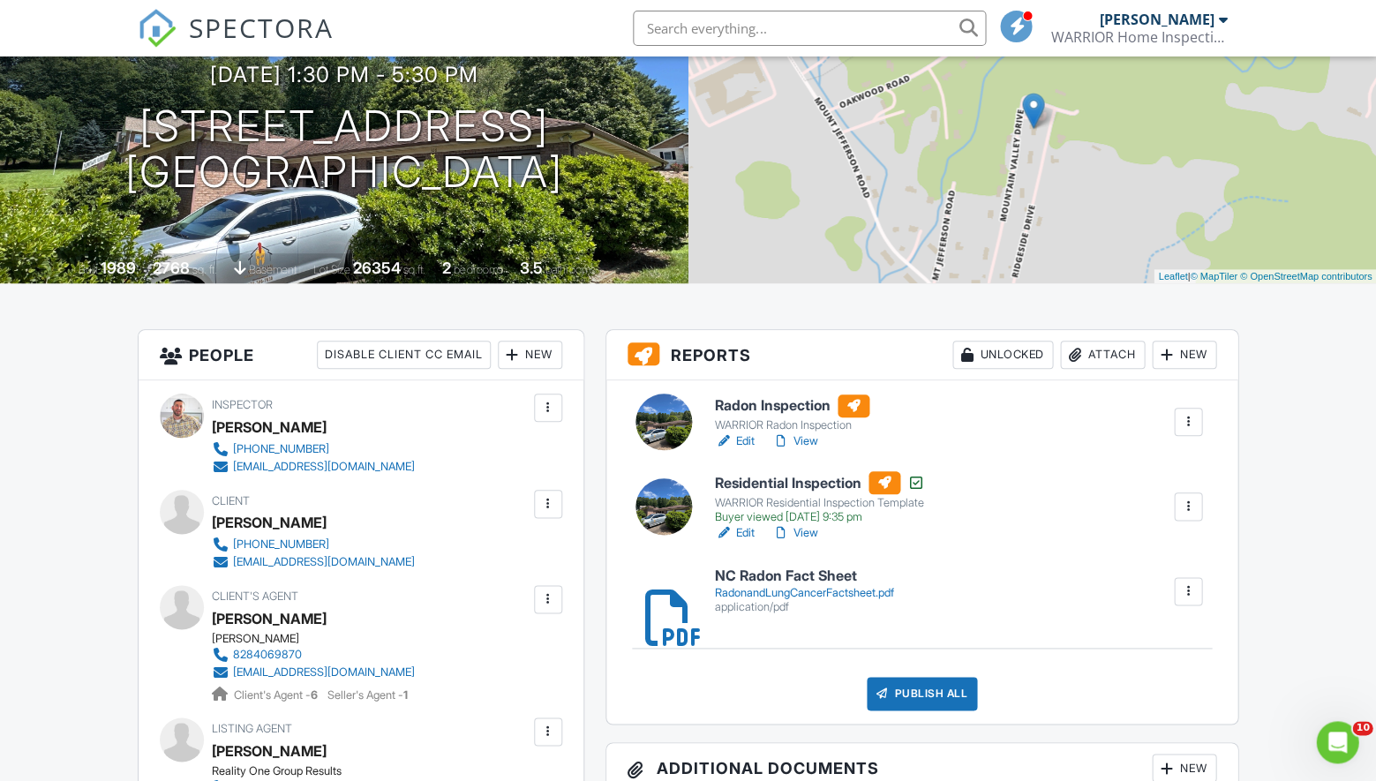
click at [1107, 353] on div "Attach" at bounding box center [1102, 355] width 85 height 28
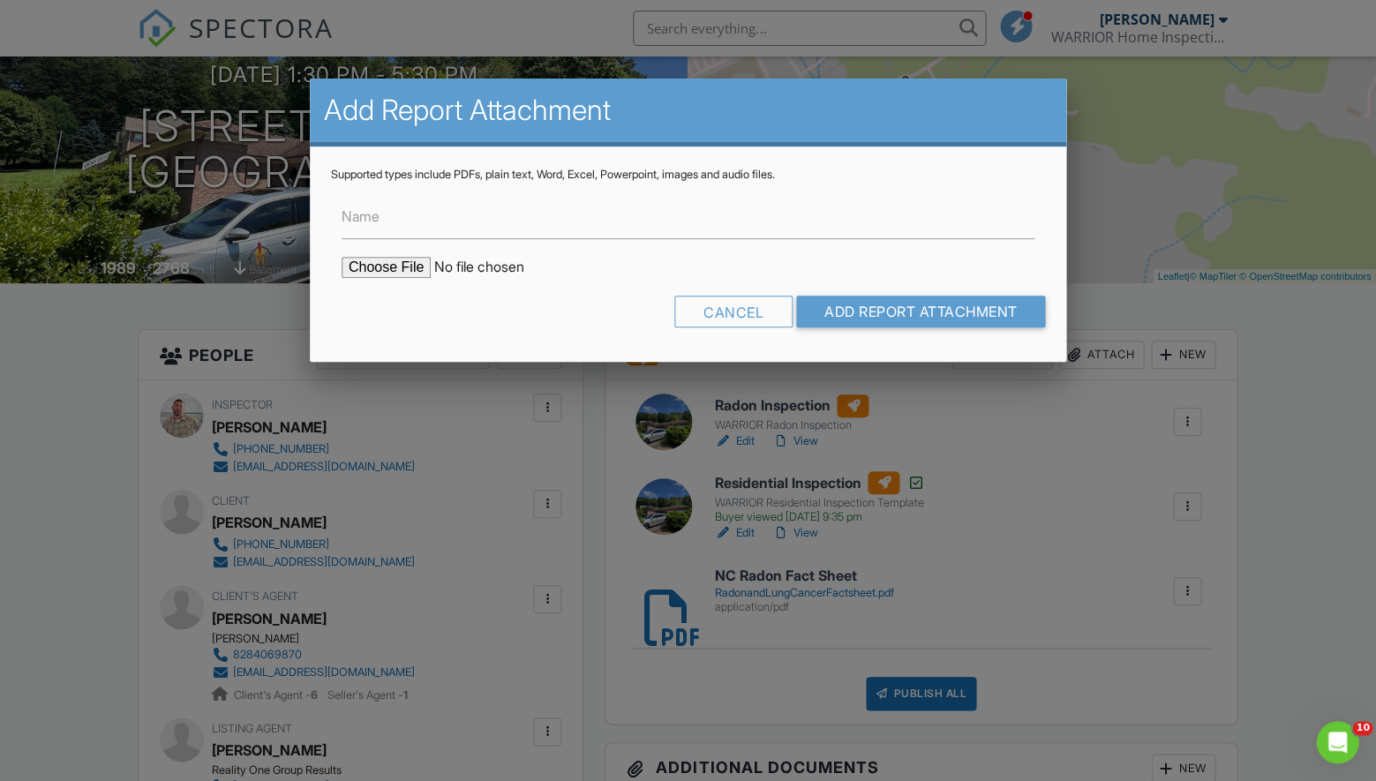
click at [367, 267] on input "file" at bounding box center [492, 267] width 300 height 21
click at [402, 206] on input "Name" at bounding box center [688, 217] width 693 height 43
type input "Detailed Radon Report (Hourly Levels)"
click at [388, 276] on input "file" at bounding box center [492, 267] width 300 height 21
type input "C:\fakepath\326-Mountain-Valley-Dr_RadonReport_8507ca5c-a6c9-432f-b5fd-25d2cc81…"
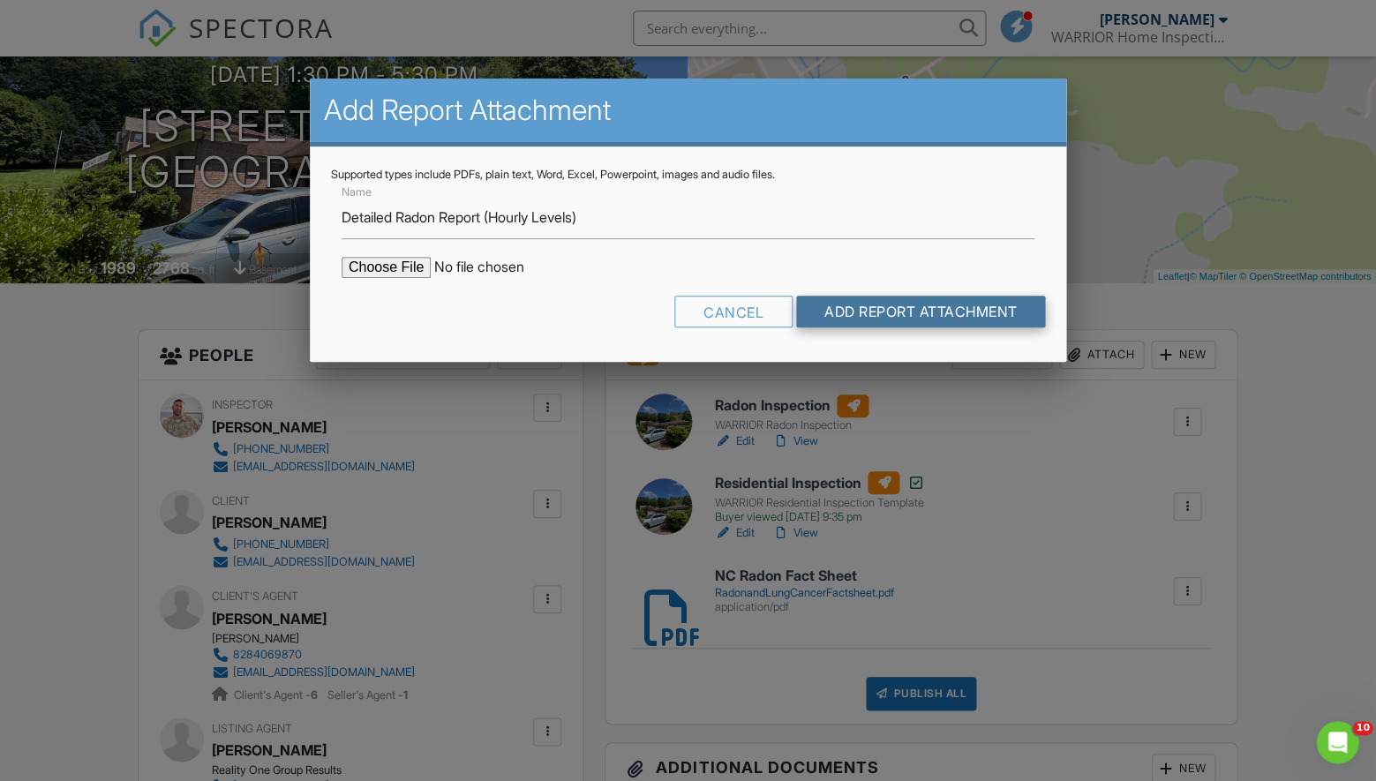
click at [944, 306] on input "Add Report Attachment" at bounding box center [921, 312] width 250 height 32
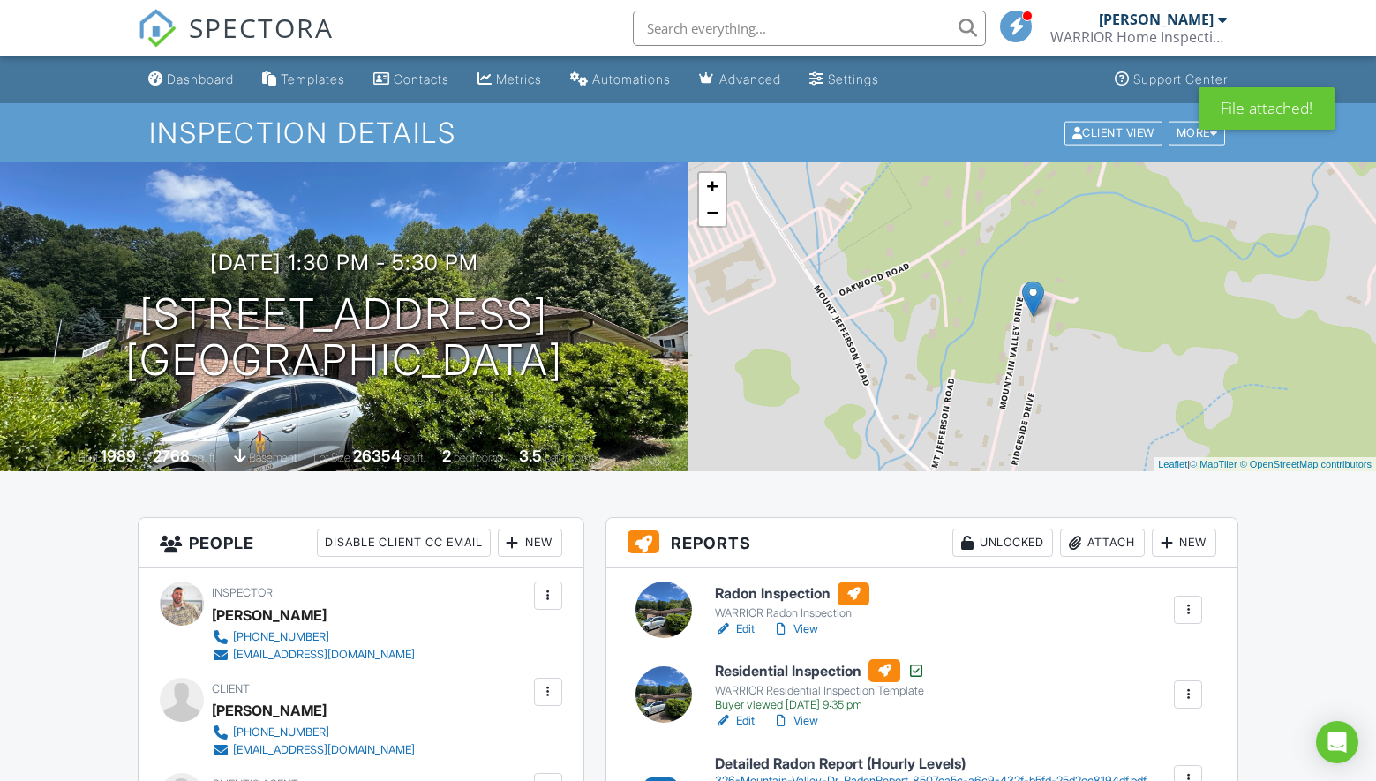
scroll to position [69, 0]
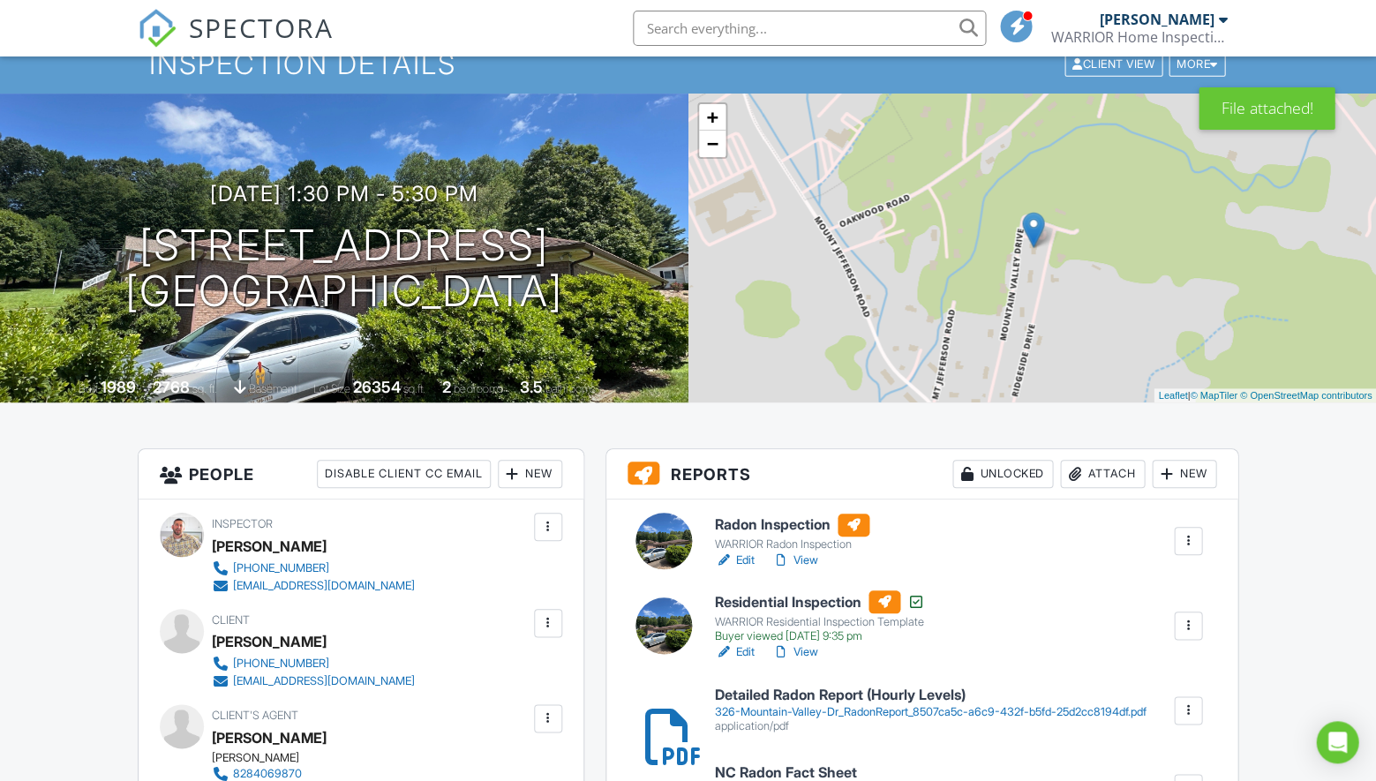
click at [741, 552] on link "Edit" at bounding box center [735, 561] width 40 height 18
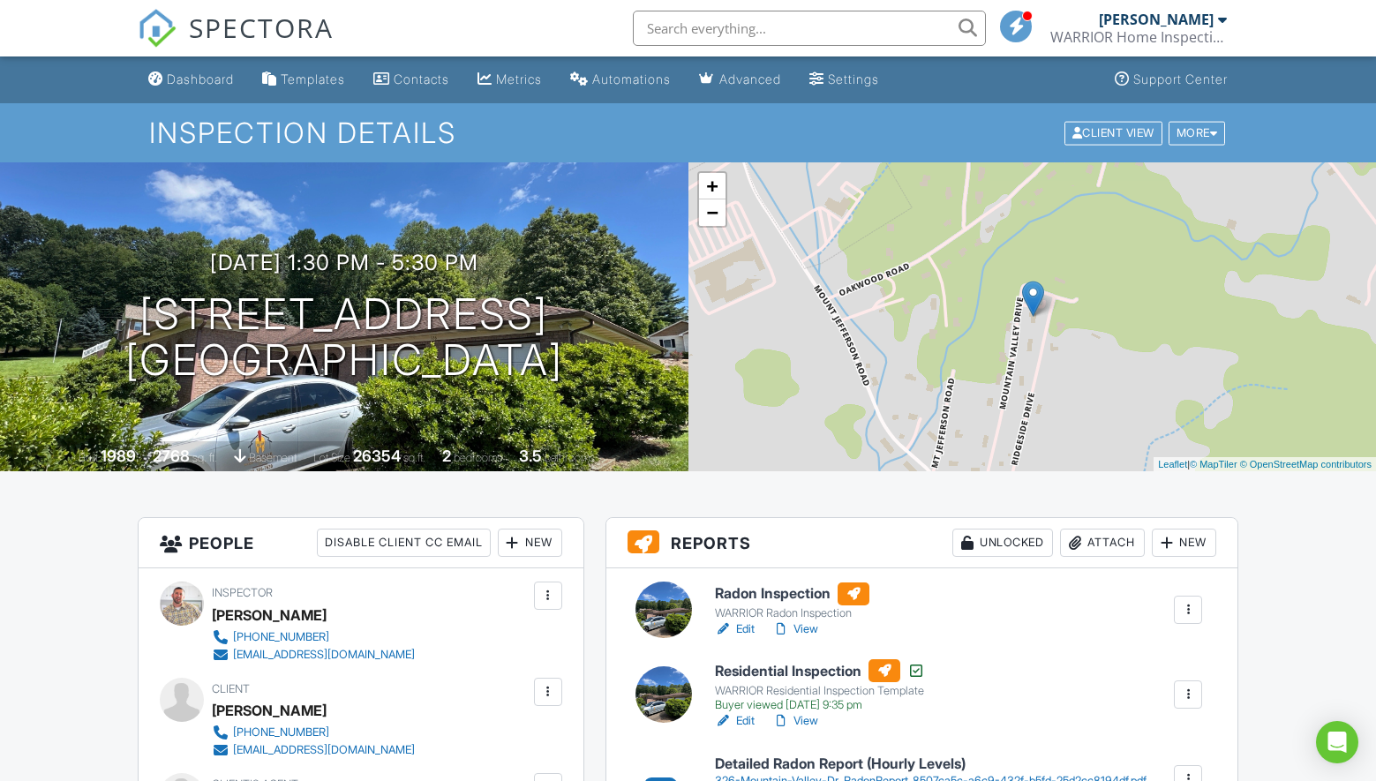
scroll to position [109, 0]
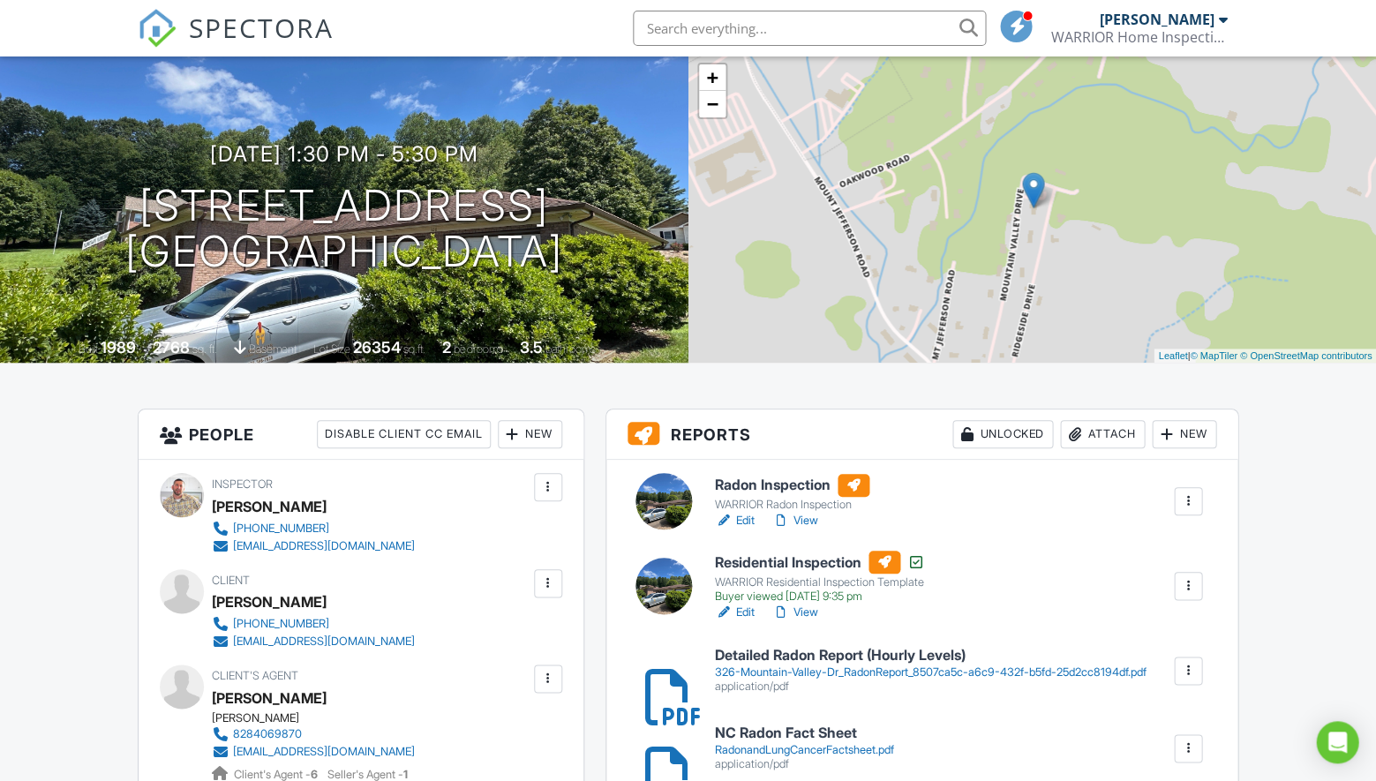
click at [806, 512] on link "View" at bounding box center [795, 521] width 46 height 18
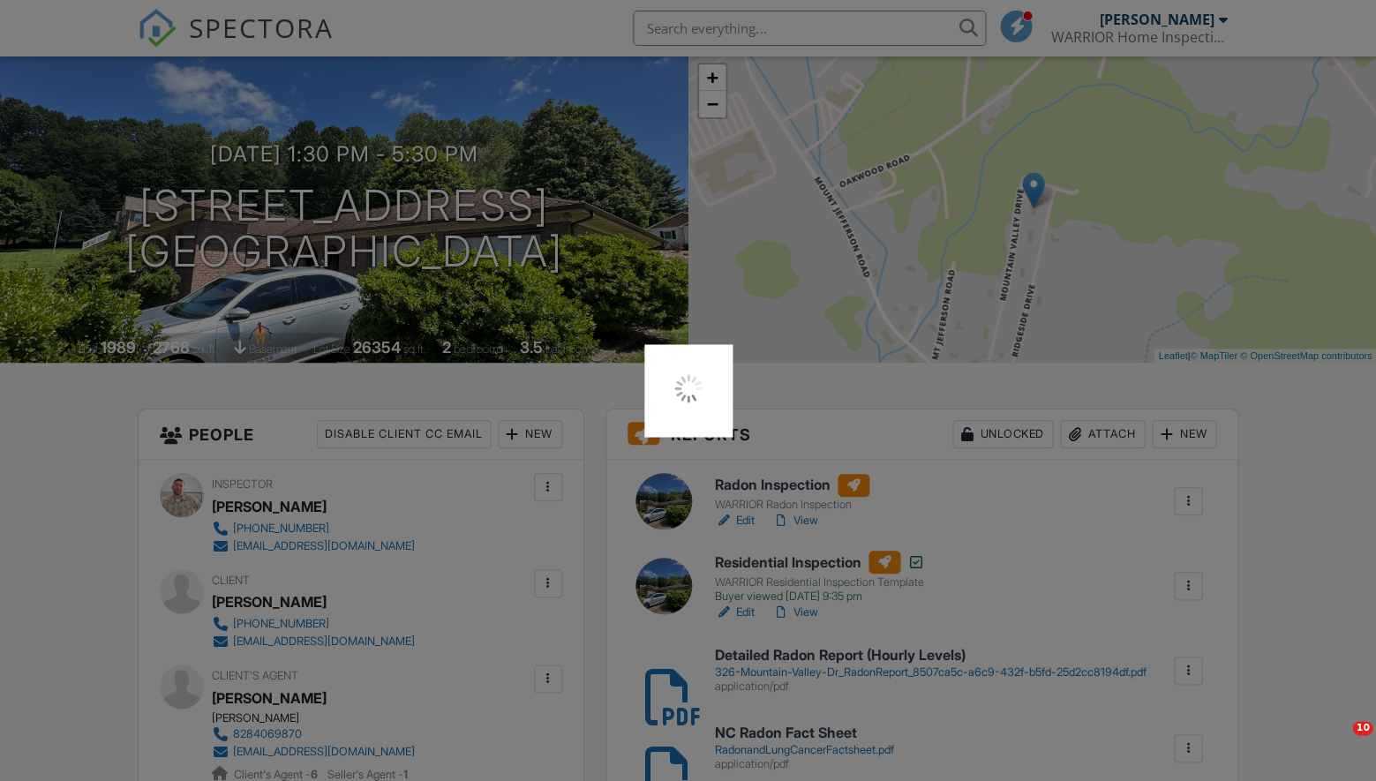
scroll to position [109, 0]
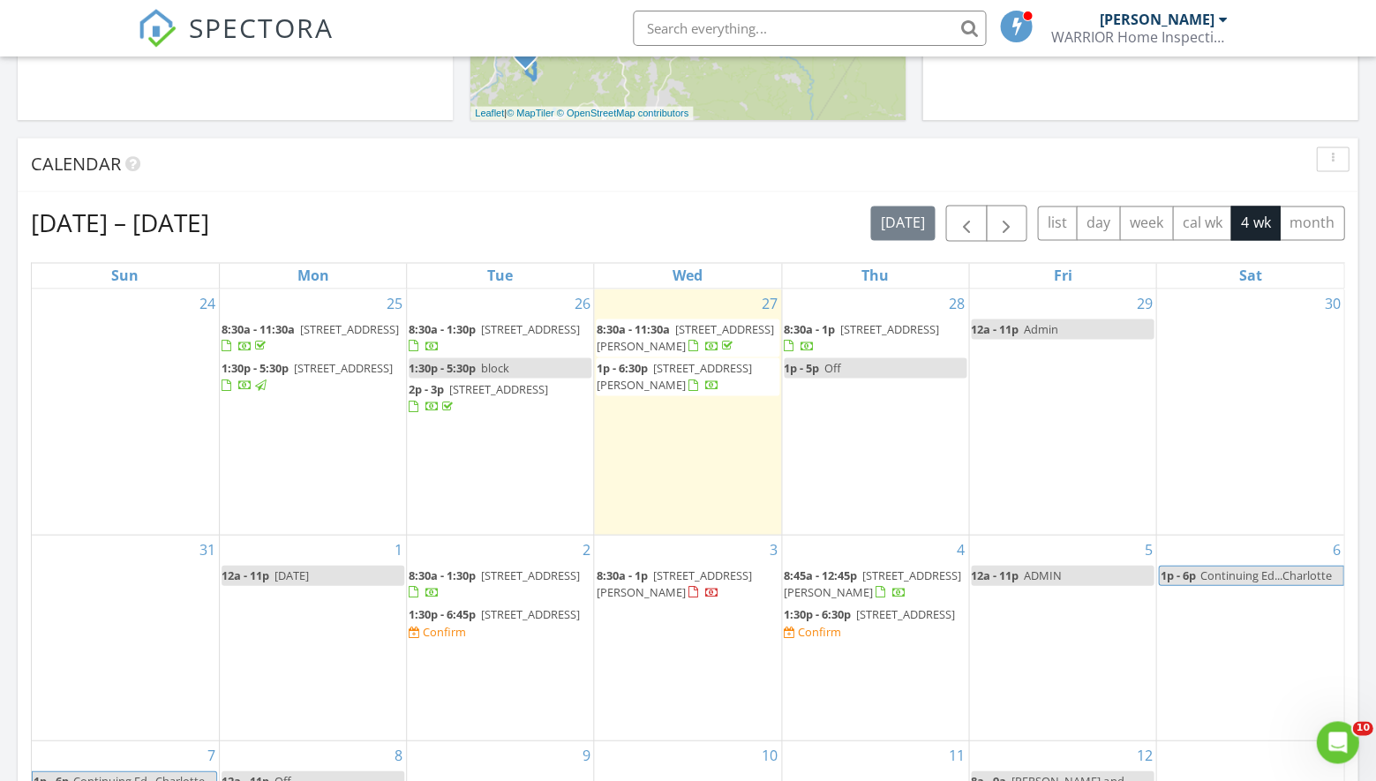
scroll to position [641, 0]
click at [388, 366] on span "326 Mountain Valley Dr , West Jefferson 28694" at bounding box center [343, 365] width 99 height 16
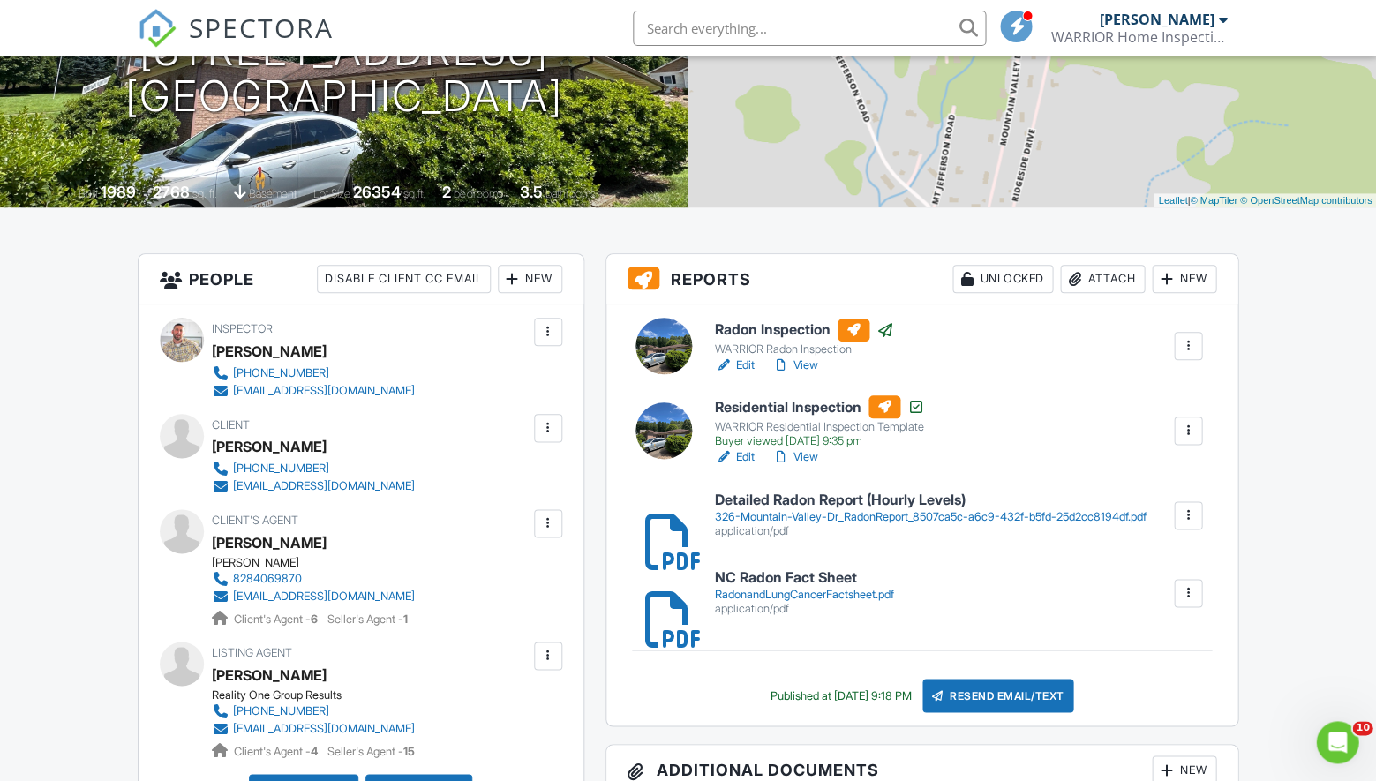
click at [812, 454] on link "View" at bounding box center [795, 457] width 46 height 18
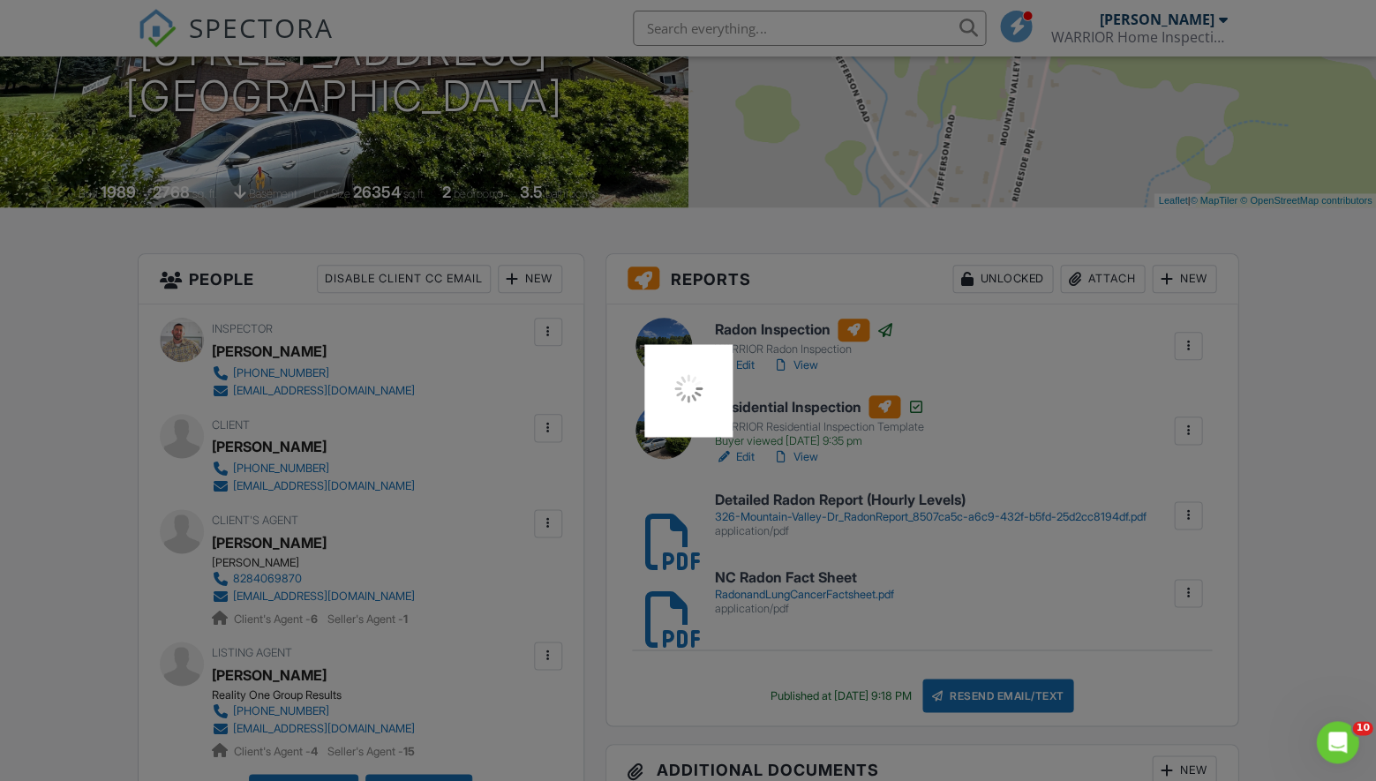
scroll to position [302, 0]
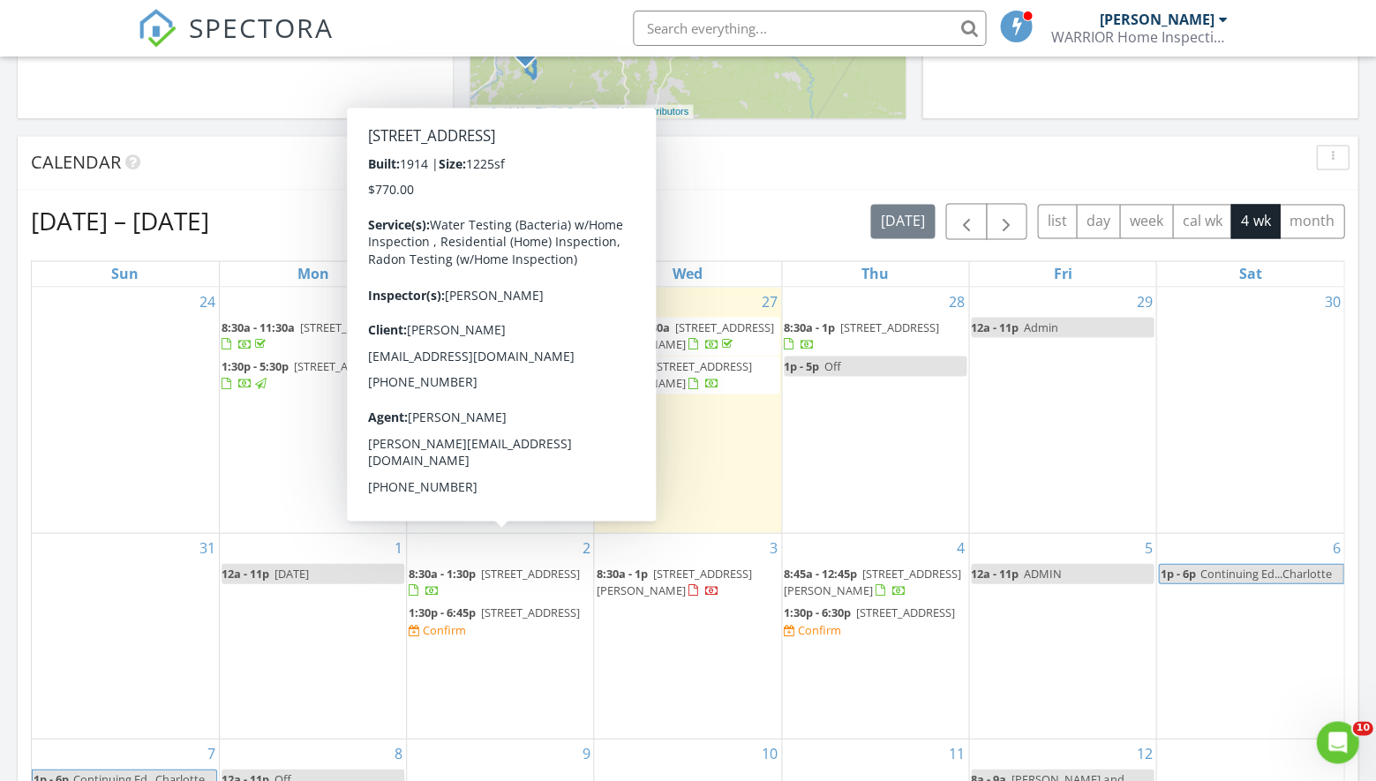
scroll to position [646, 0]
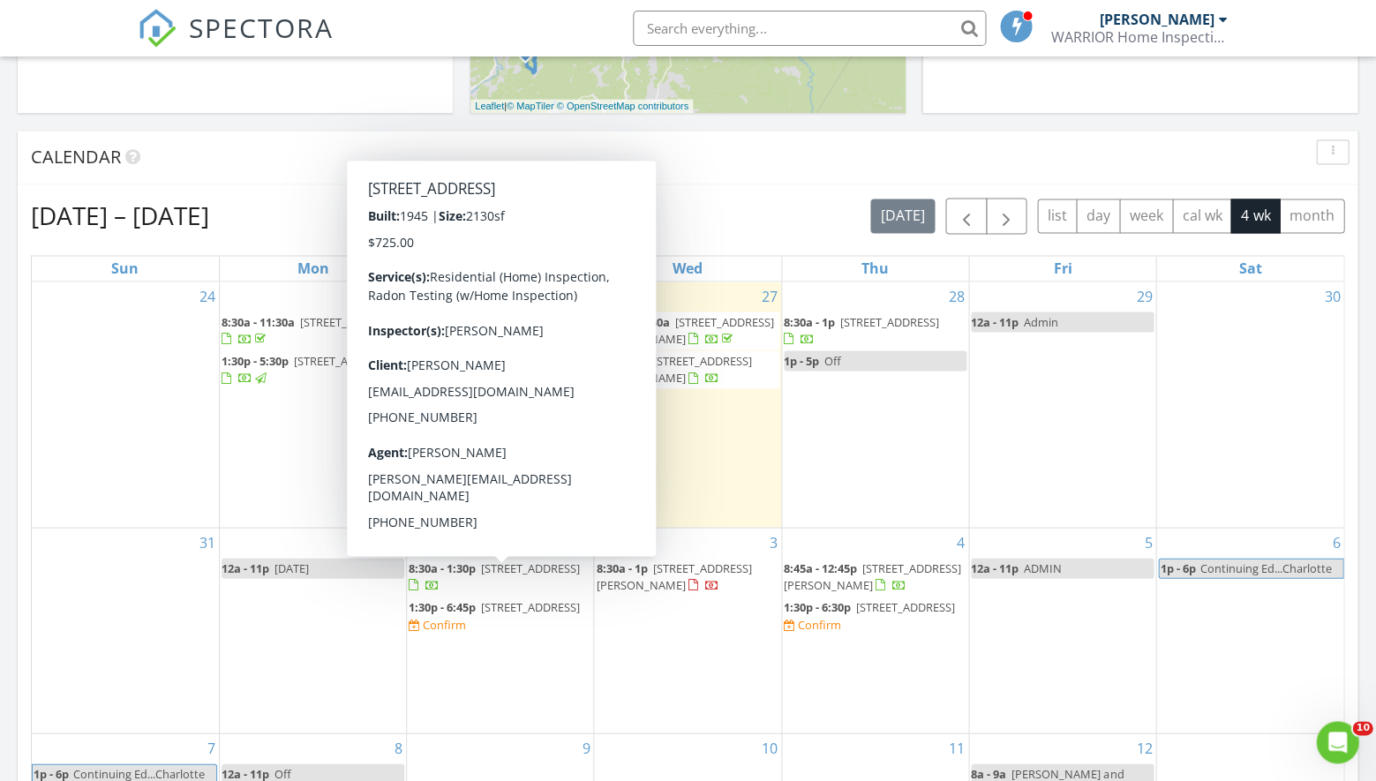
click at [477, 598] on link "1:30p - 6:45p 405 Wilton Ave , West Jefferson 28694" at bounding box center [494, 606] width 171 height 16
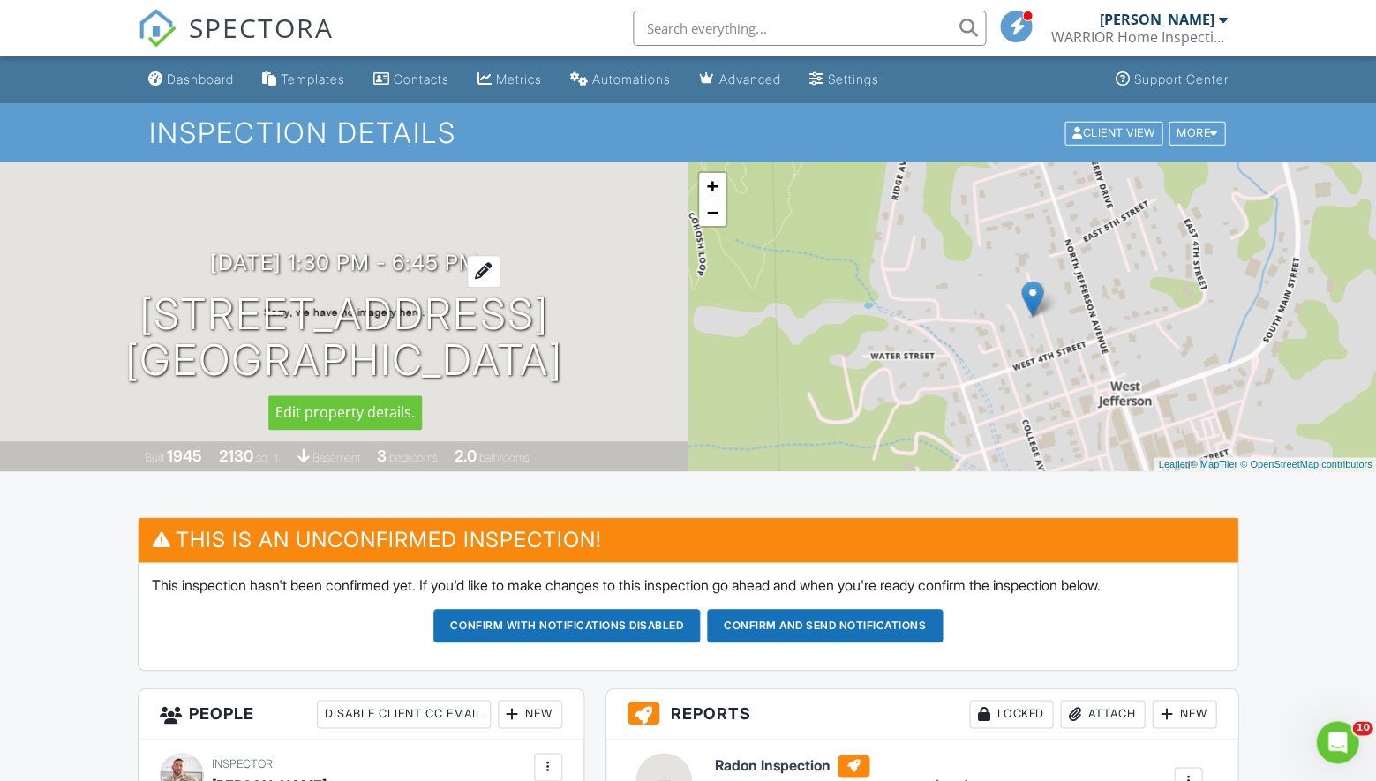
click at [465, 266] on h3 "09/02/2025 1:30 pm - 6:45 pm" at bounding box center [344, 263] width 268 height 24
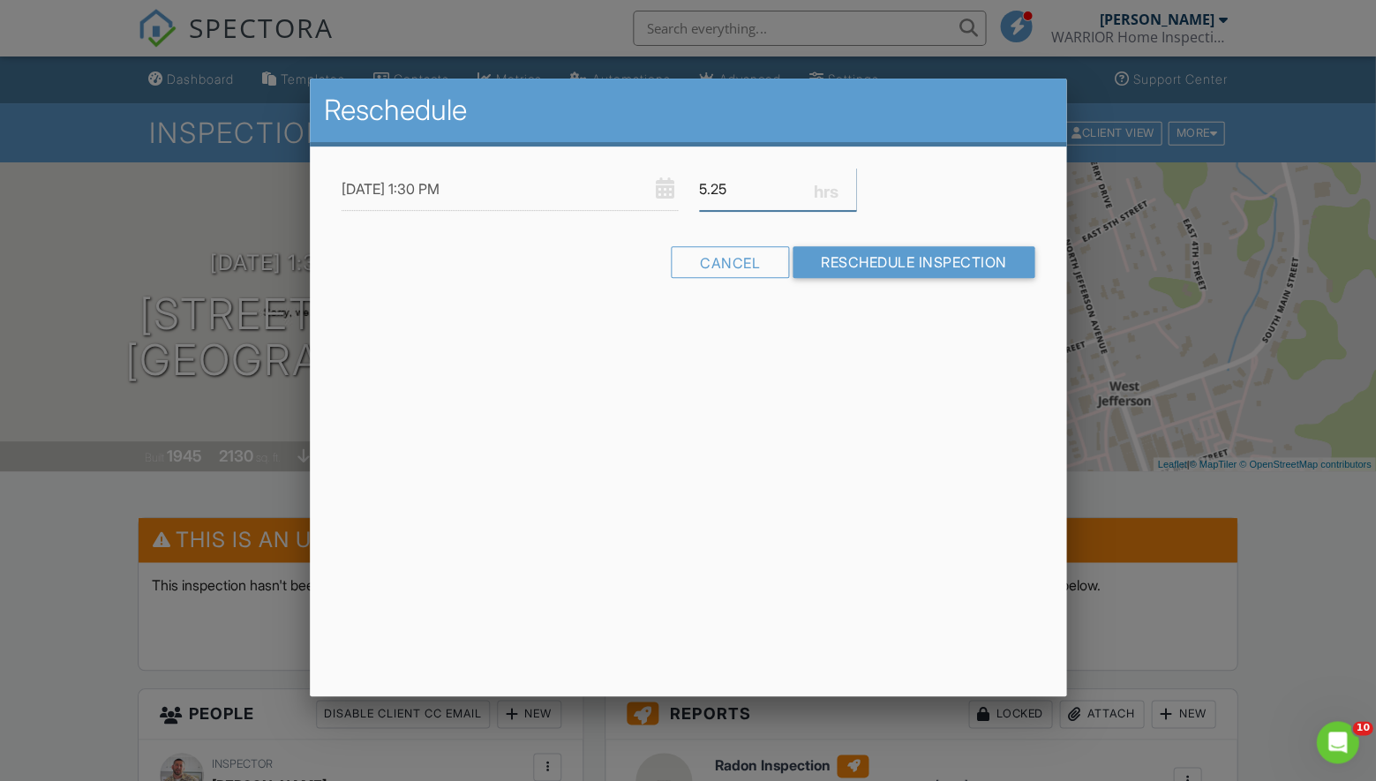
drag, startPoint x: 737, startPoint y: 189, endPoint x: 695, endPoint y: 182, distance: 42.1
click at [695, 182] on div "5.25" at bounding box center [777, 189] width 178 height 43
type input "4.5"
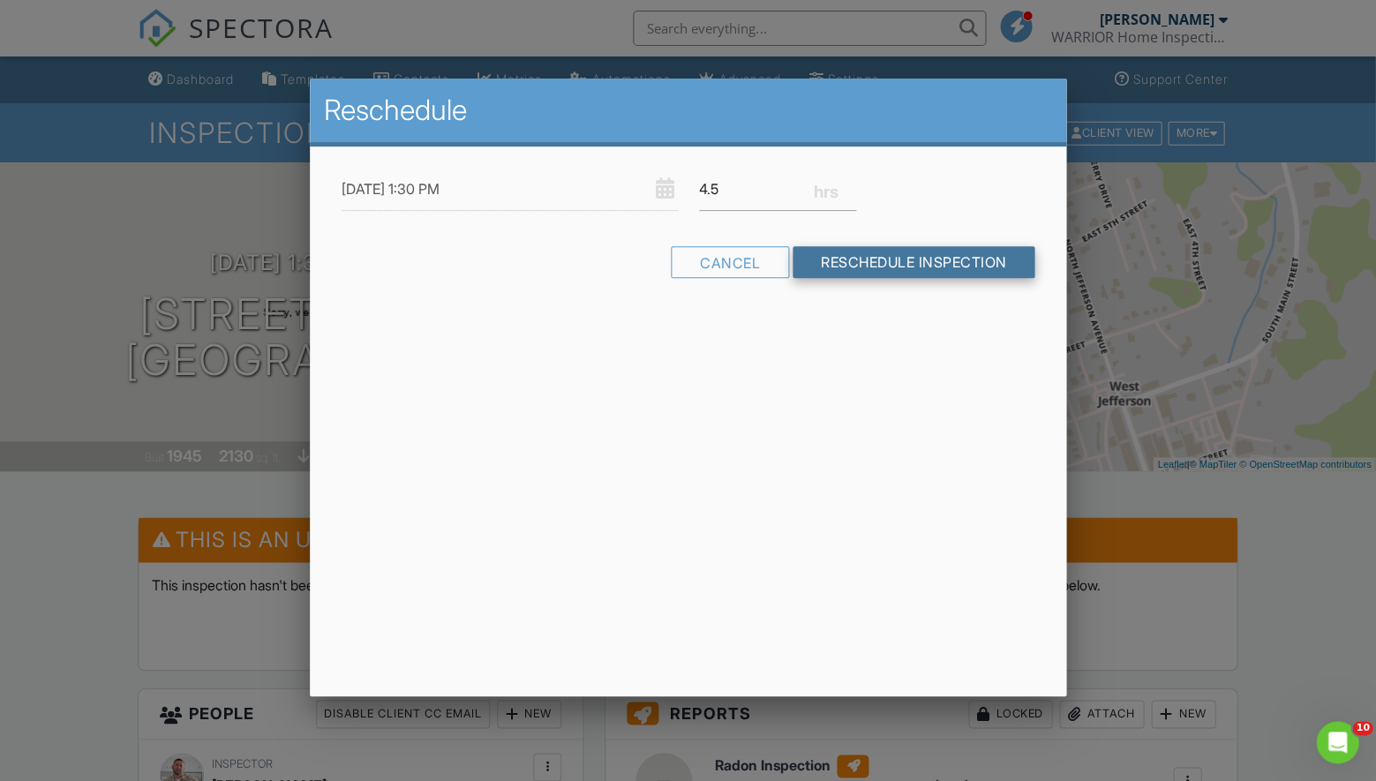
click at [923, 260] on input "Reschedule Inspection" at bounding box center [914, 262] width 243 height 32
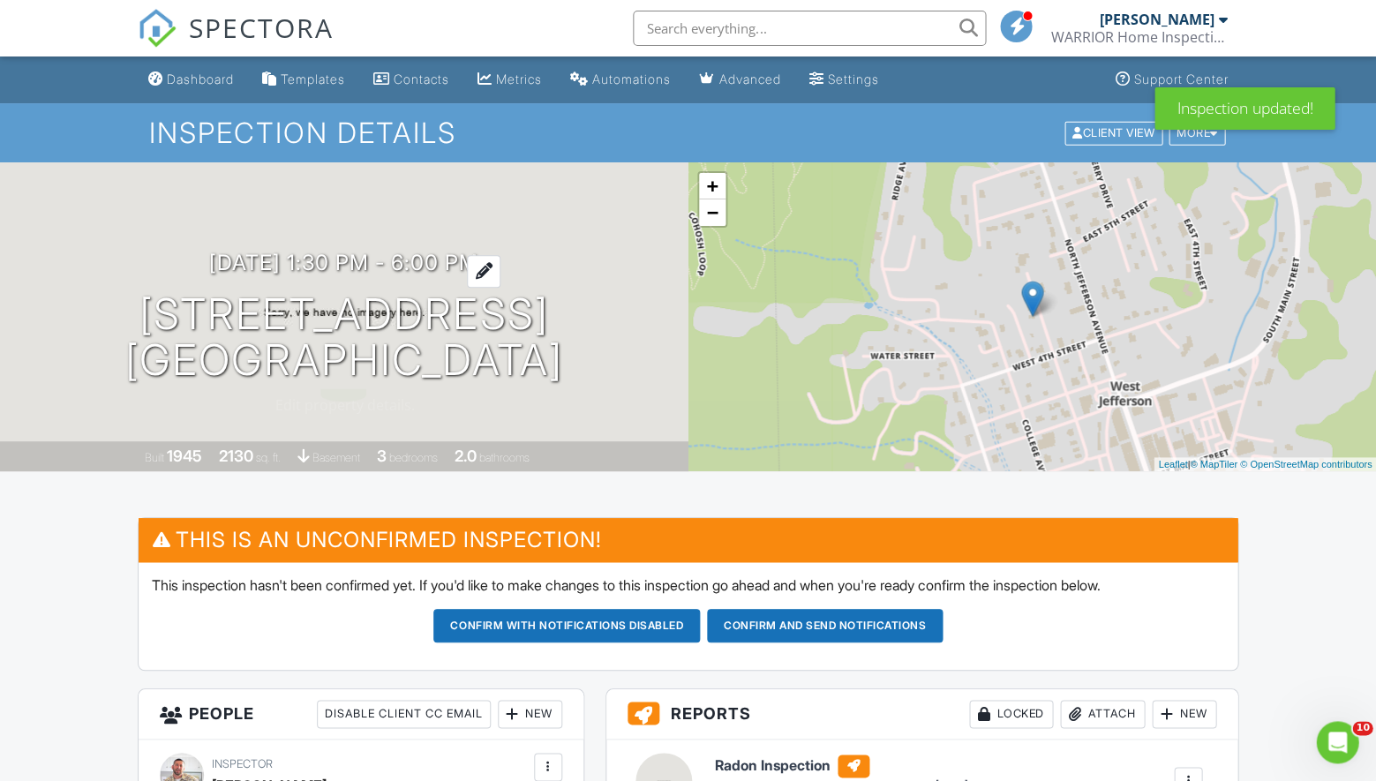
click at [478, 267] on h3 "09/02/2025 1:30 pm - 6:00 pm" at bounding box center [343, 263] width 269 height 24
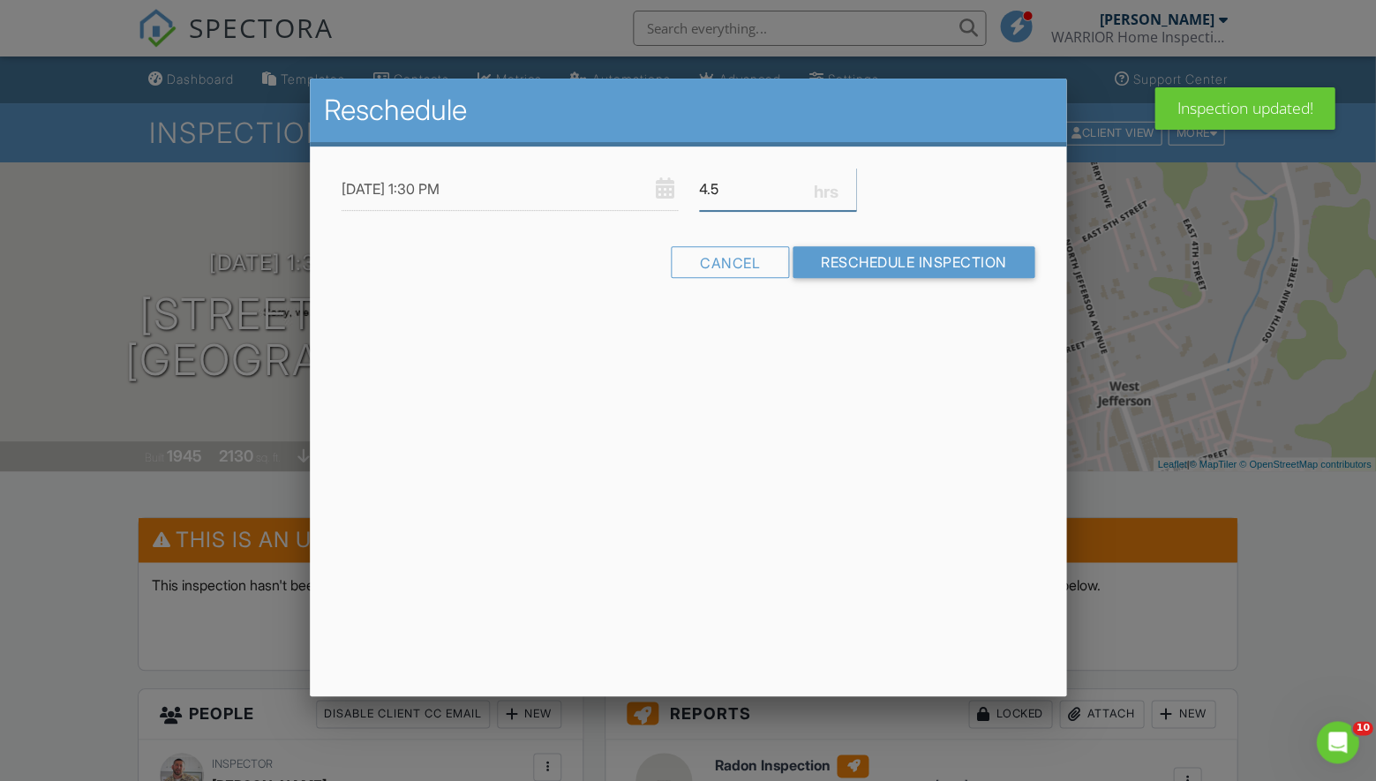
click at [723, 192] on input "4.5" at bounding box center [777, 189] width 157 height 43
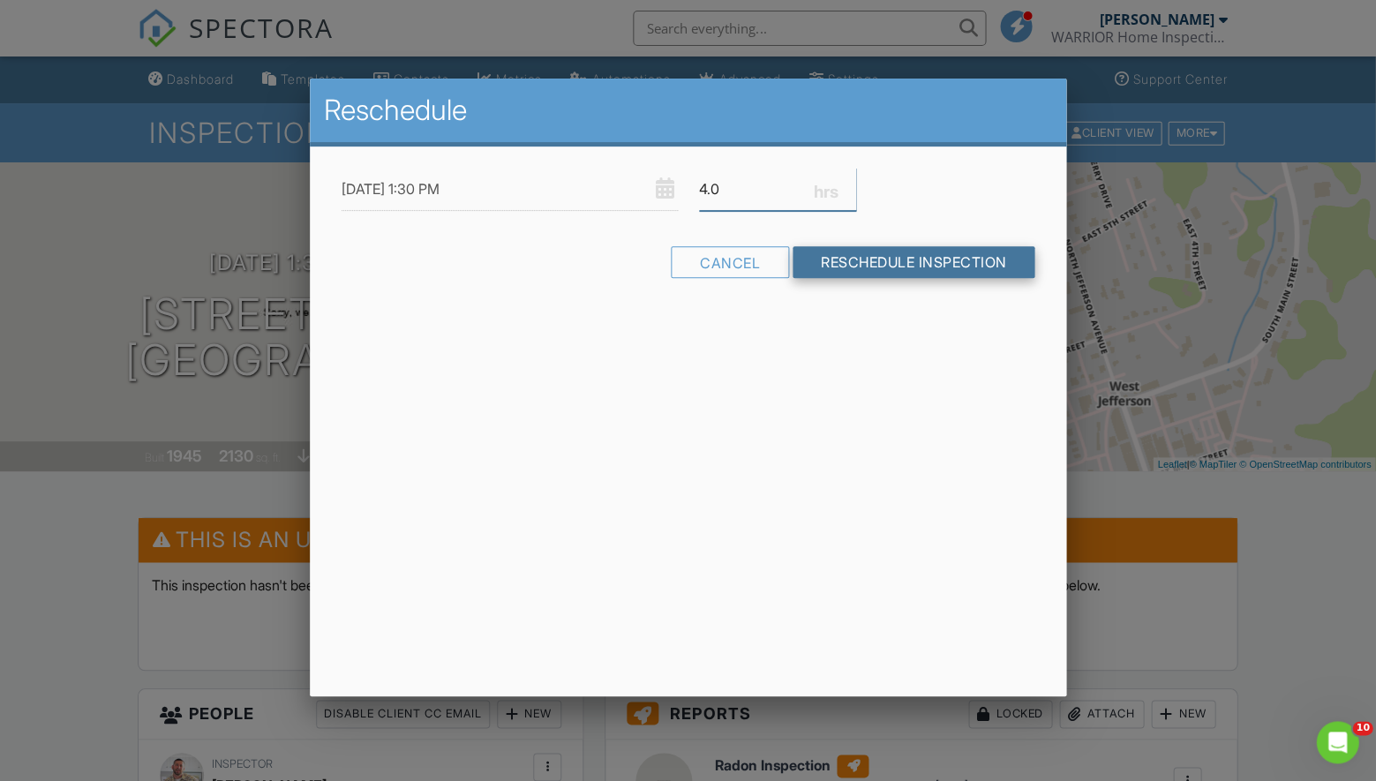
type input "4.0"
click at [868, 255] on input "Reschedule Inspection" at bounding box center [914, 262] width 243 height 32
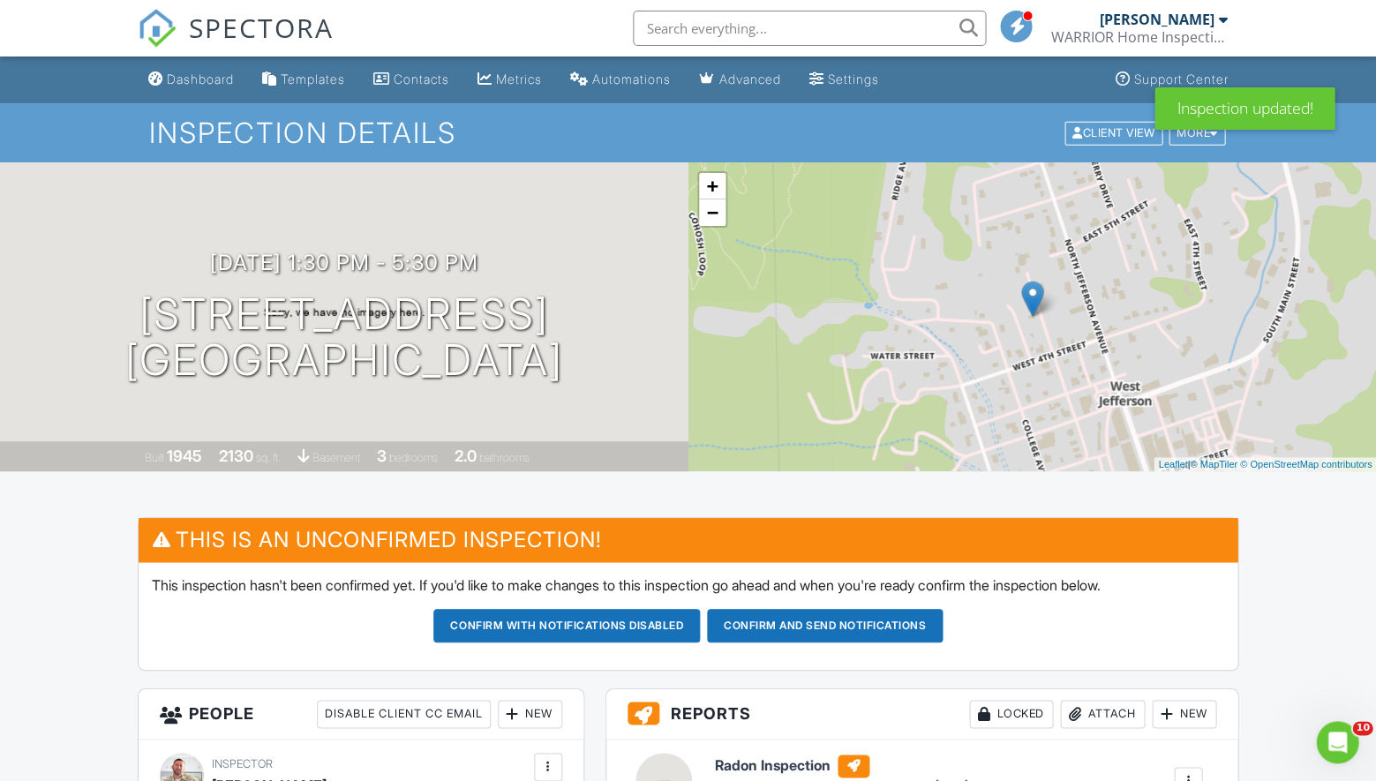
click at [700, 617] on button "Confirm and send notifications" at bounding box center [566, 626] width 267 height 34
click at [207, 72] on div "Dashboard" at bounding box center [200, 78] width 67 height 15
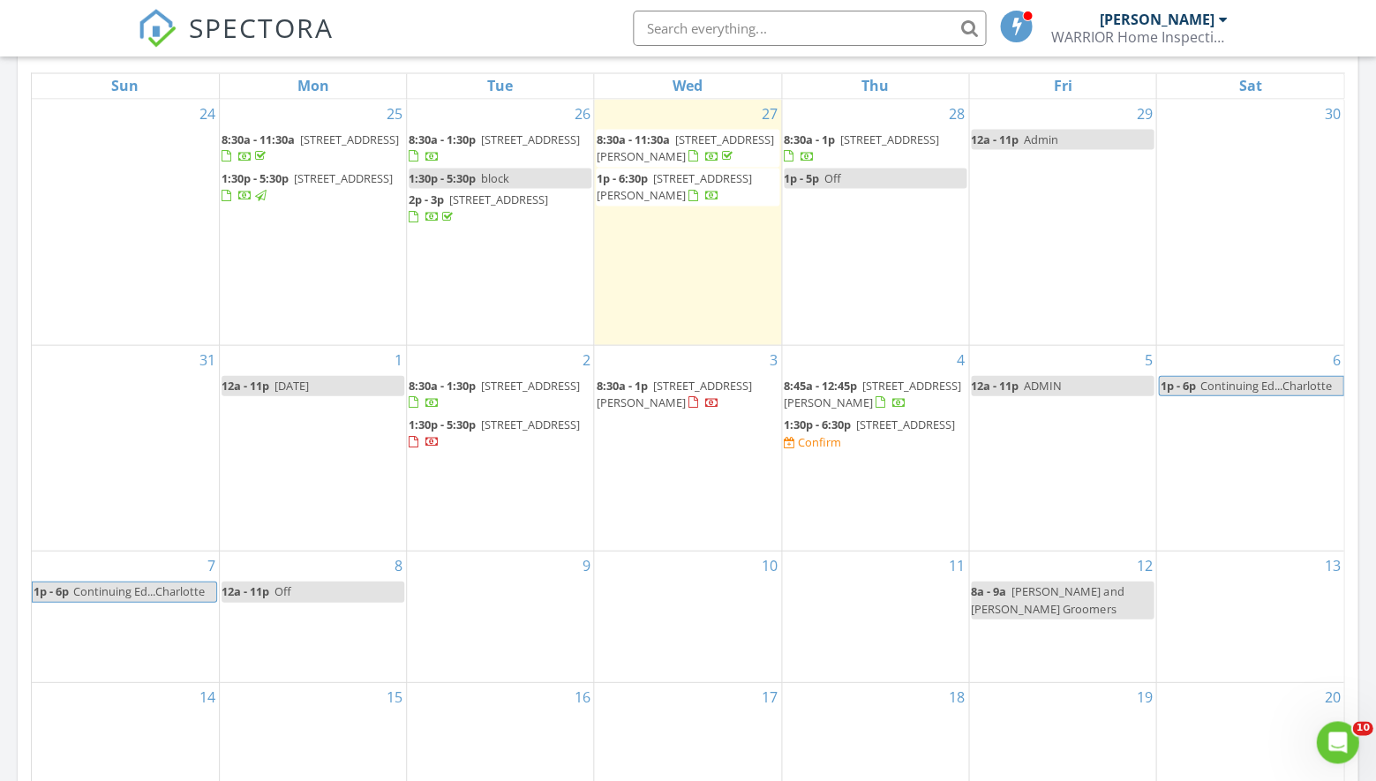
scroll to position [829, 0]
click at [856, 416] on span "[STREET_ADDRESS]" at bounding box center [905, 424] width 99 height 16
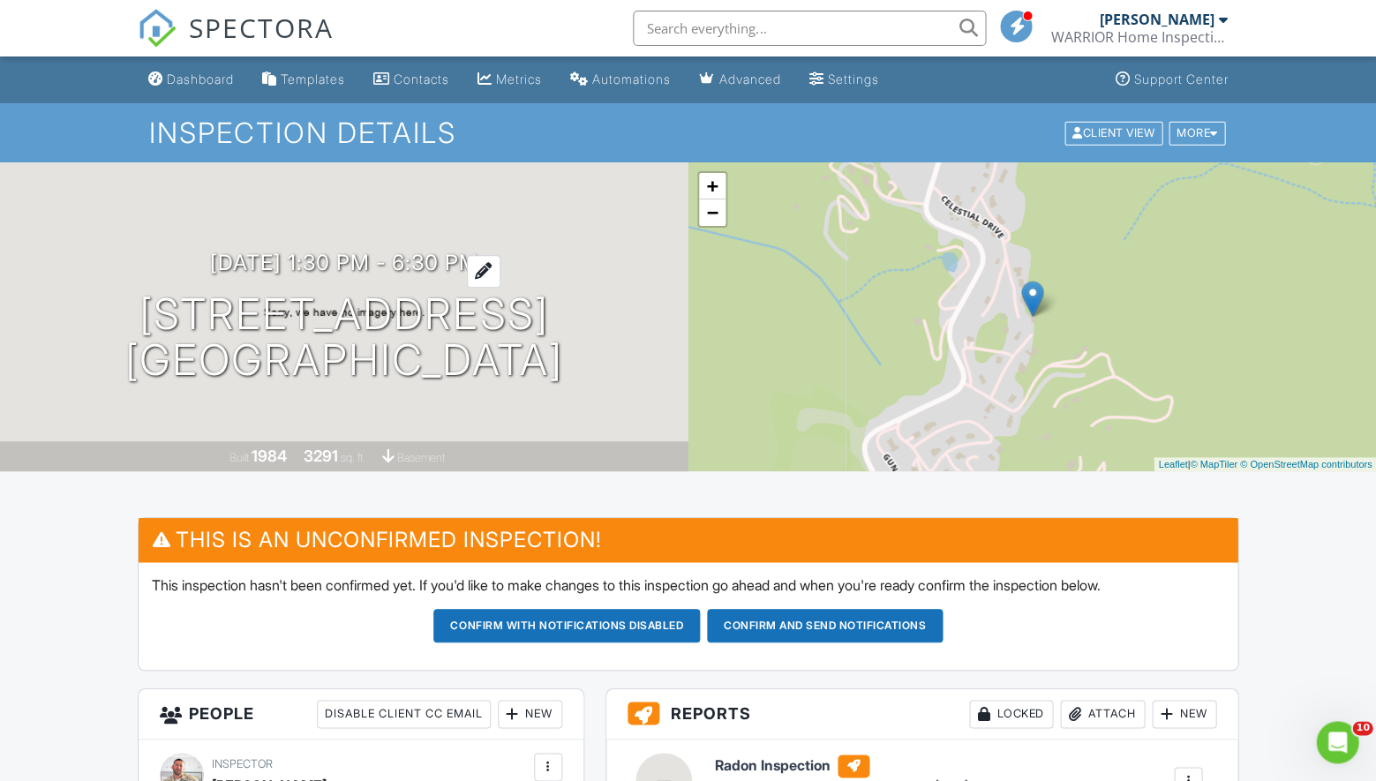
click at [456, 259] on h3 "09/04/2025 1:30 pm - 6:30 pm" at bounding box center [344, 263] width 268 height 24
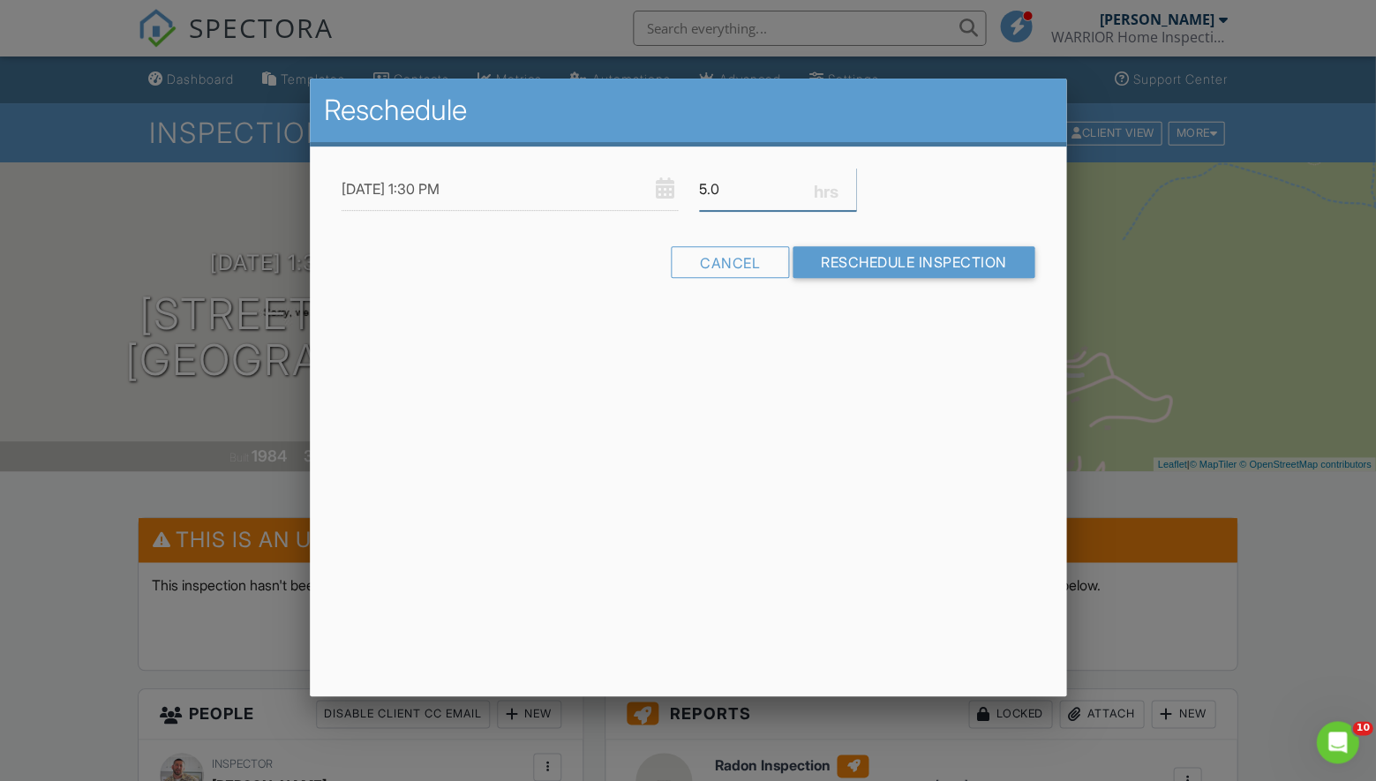
drag, startPoint x: 733, startPoint y: 185, endPoint x: 680, endPoint y: 188, distance: 53.0
click at [680, 188] on div "09/04/2025 1:30 PM 5.0" at bounding box center [688, 189] width 714 height 43
type input "4.0"
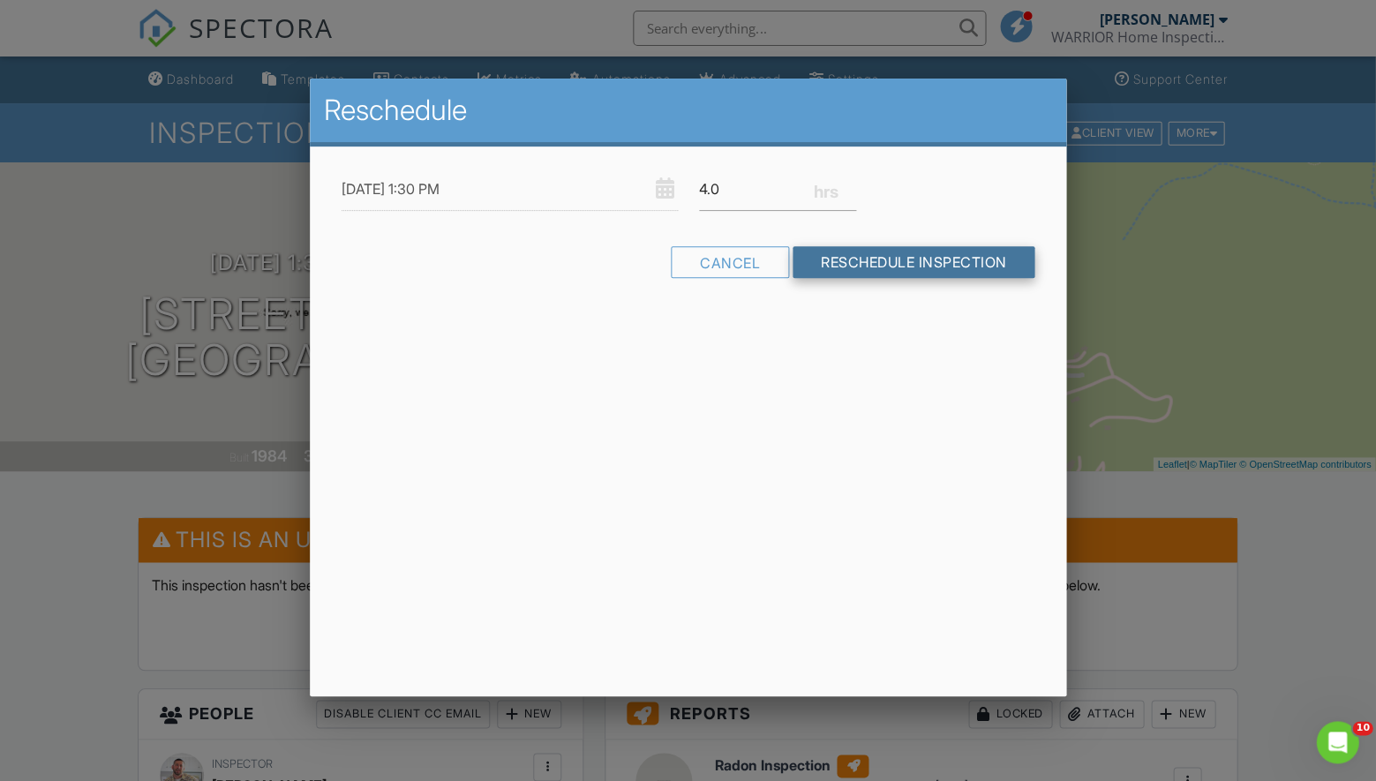
click at [906, 250] on input "Reschedule Inspection" at bounding box center [914, 262] width 243 height 32
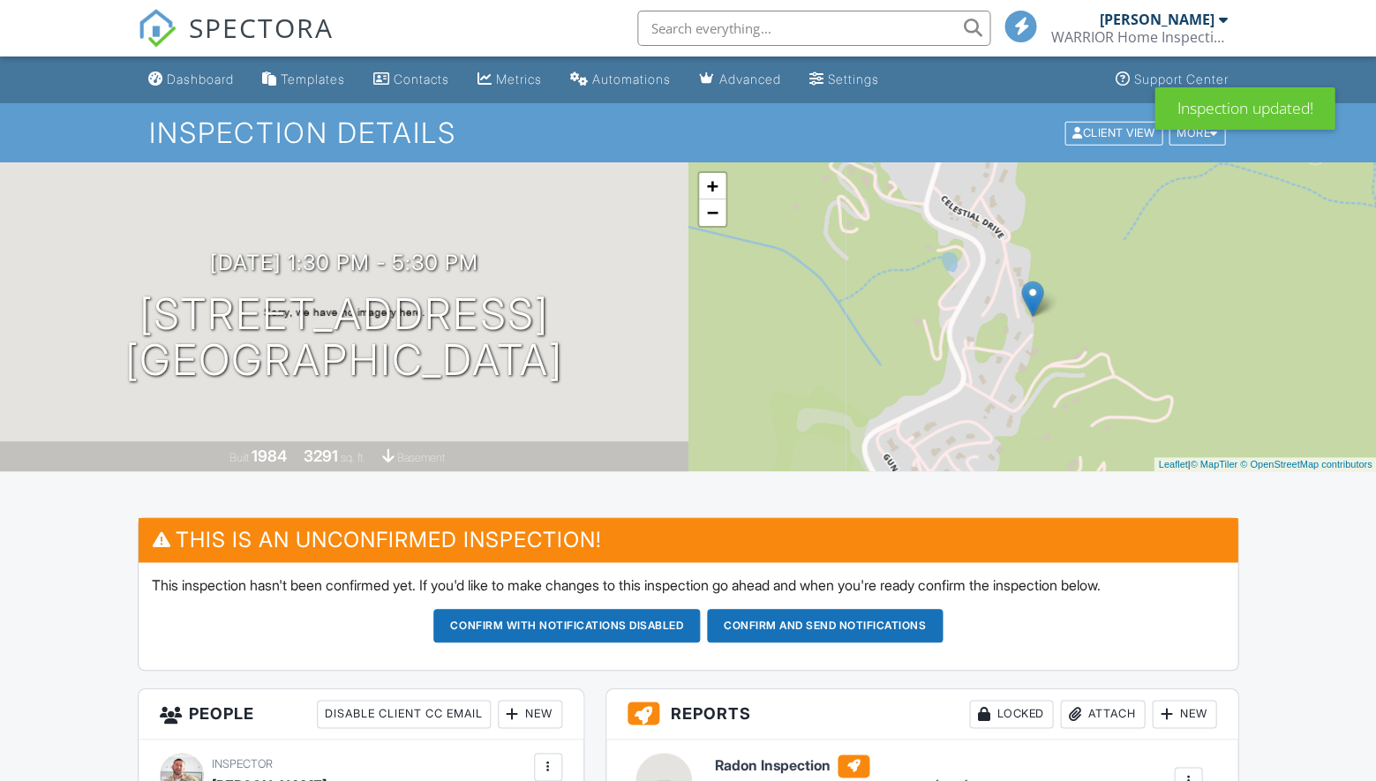
click at [422, 328] on h1 "211 Saddle Crest Rd Blowing Rock, NC 28605" at bounding box center [344, 338] width 438 height 94
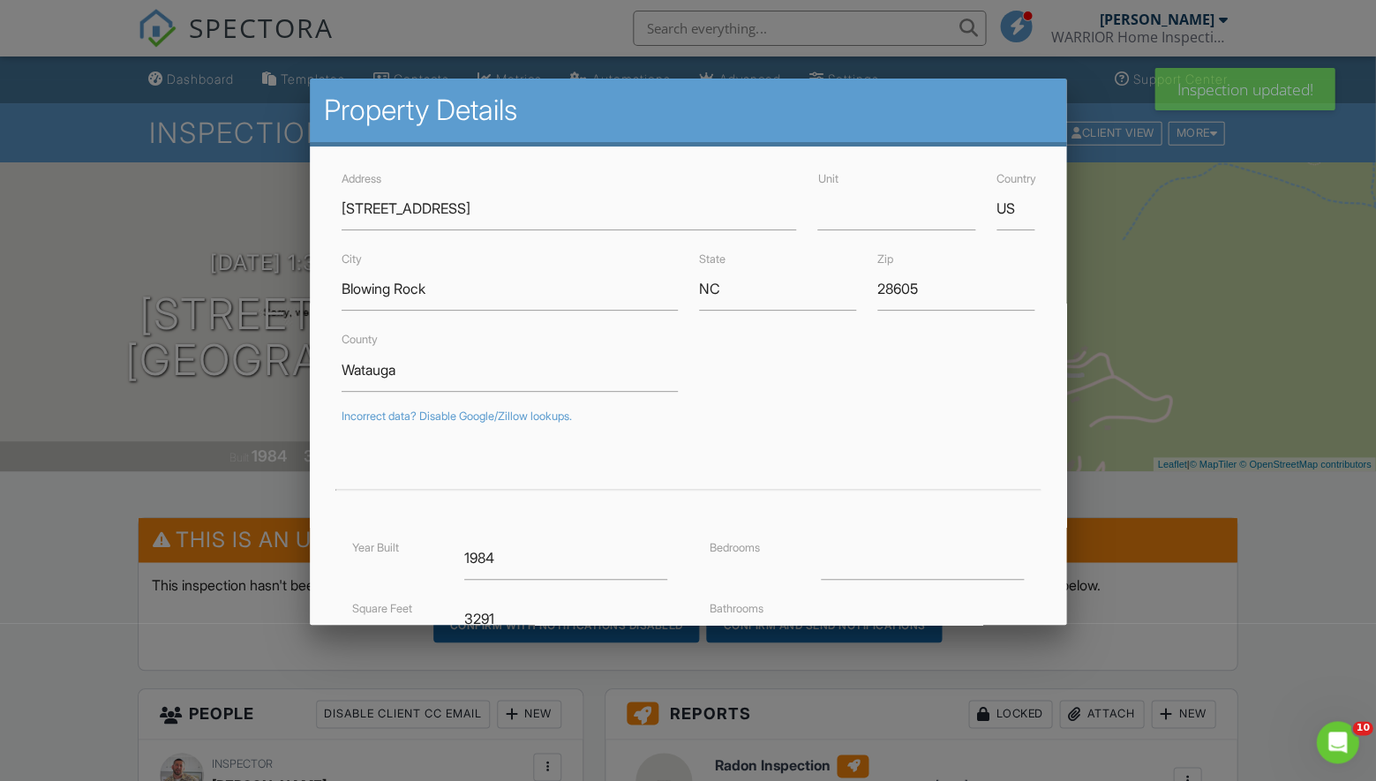
click at [71, 537] on div at bounding box center [688, 400] width 1376 height 976
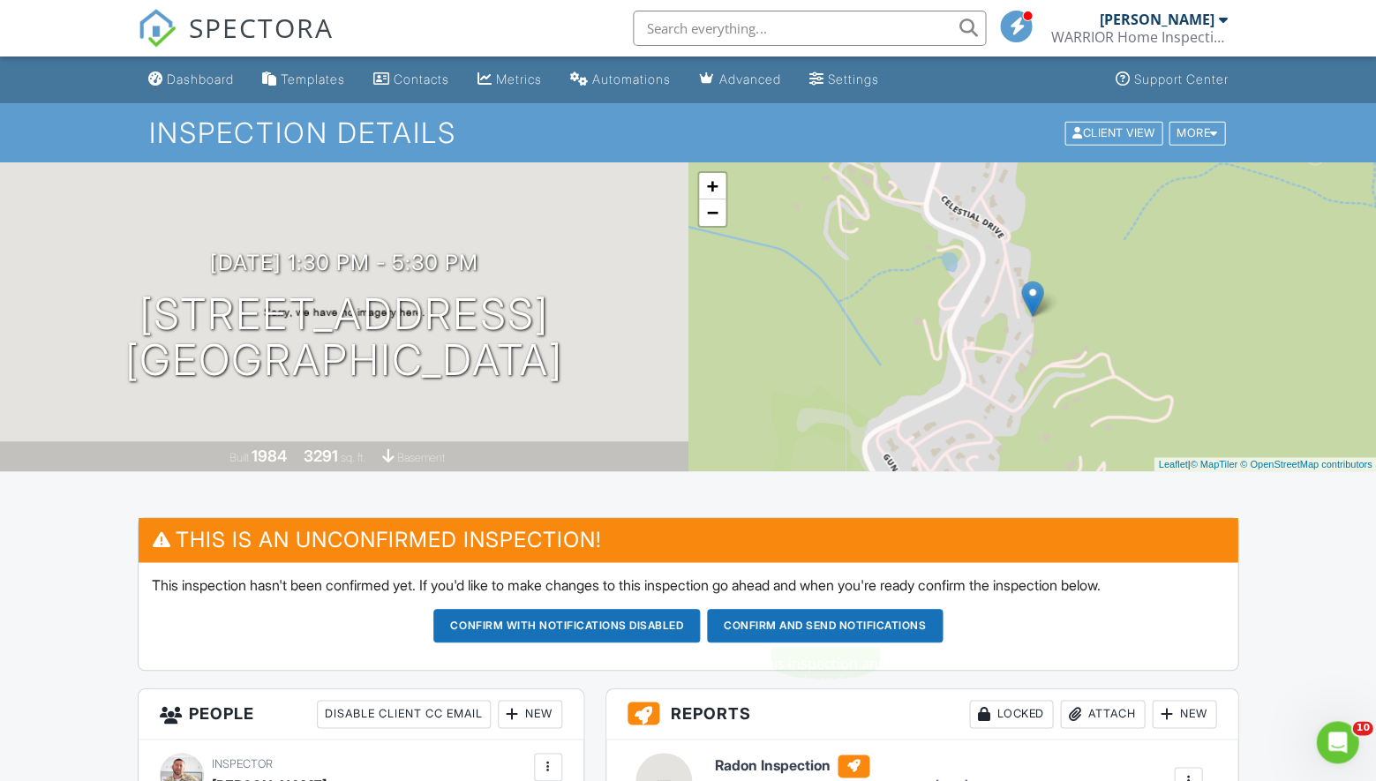
click at [700, 620] on button "Confirm and send notifications" at bounding box center [566, 626] width 267 height 34
